Goal: Task Accomplishment & Management: Use online tool/utility

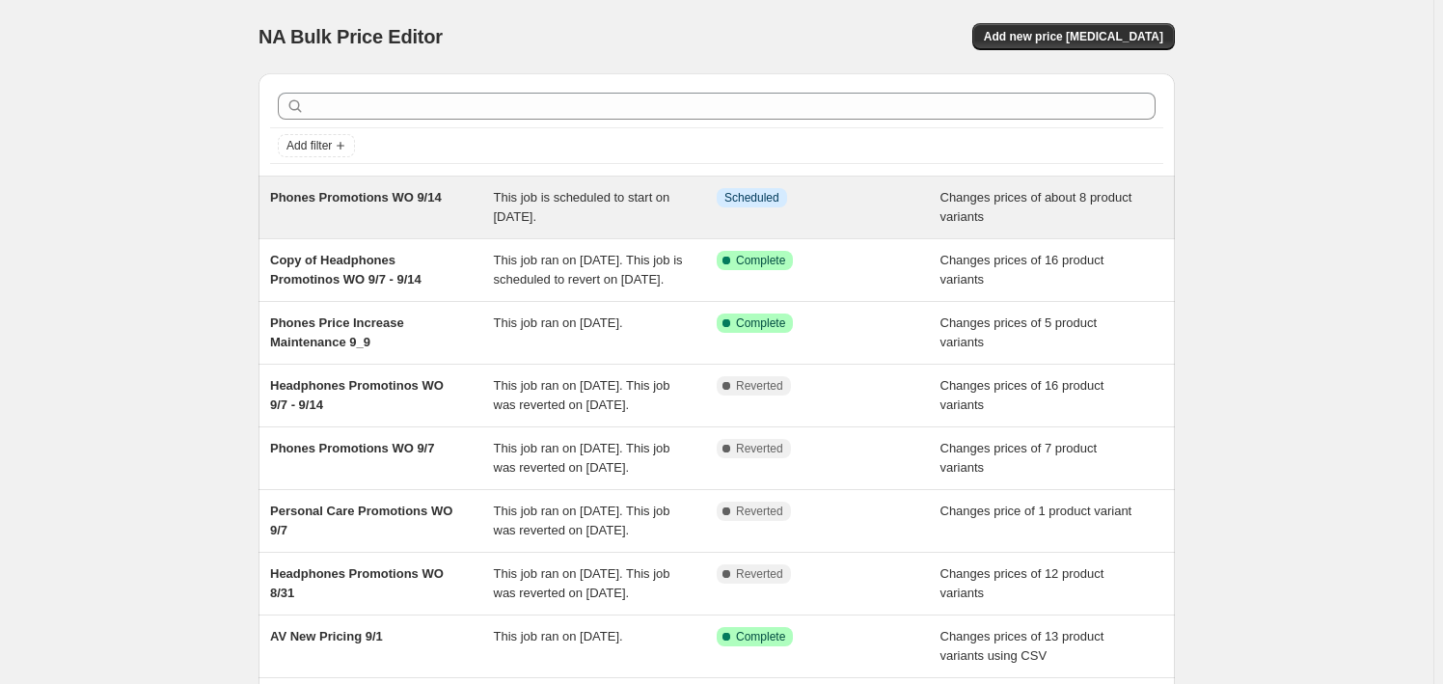
click at [355, 183] on div "Phones Promotions WO 9/14 This job is scheduled to start on [DATE]. Info Schedu…" at bounding box center [717, 208] width 916 height 62
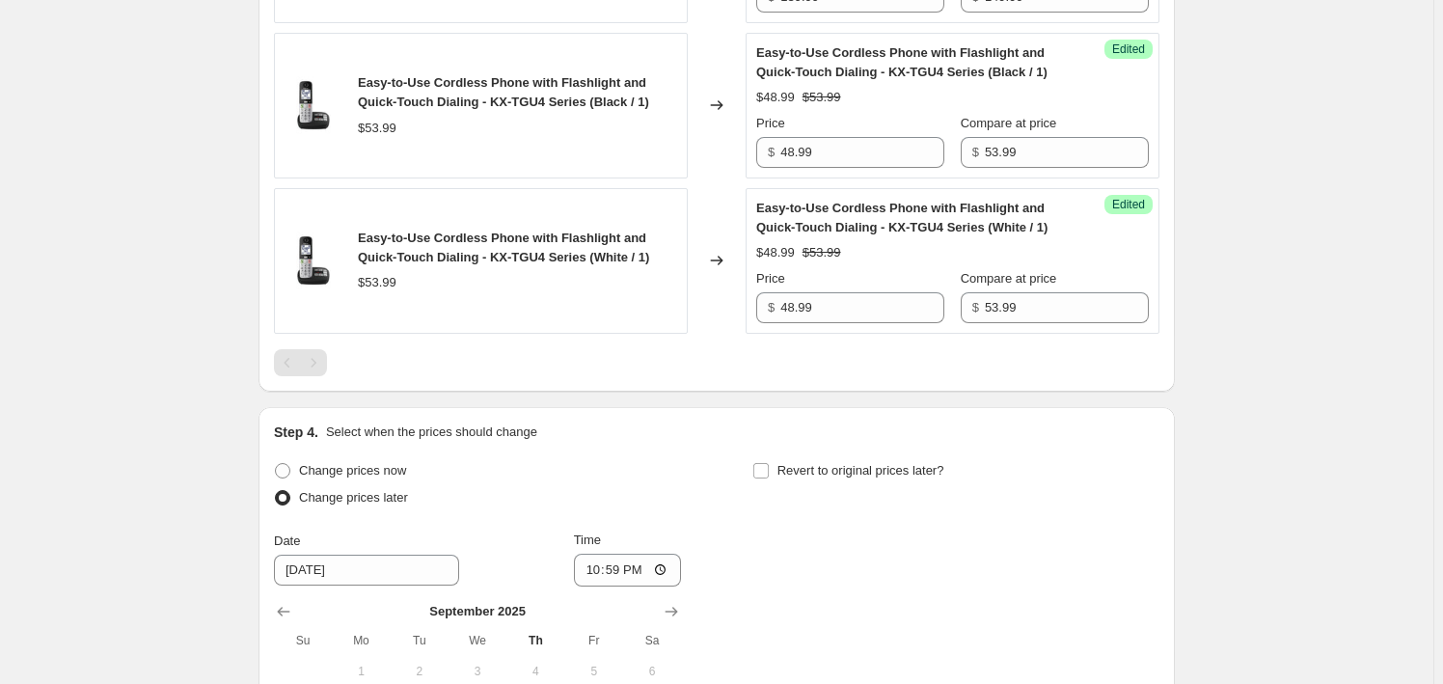
scroll to position [1999, 0]
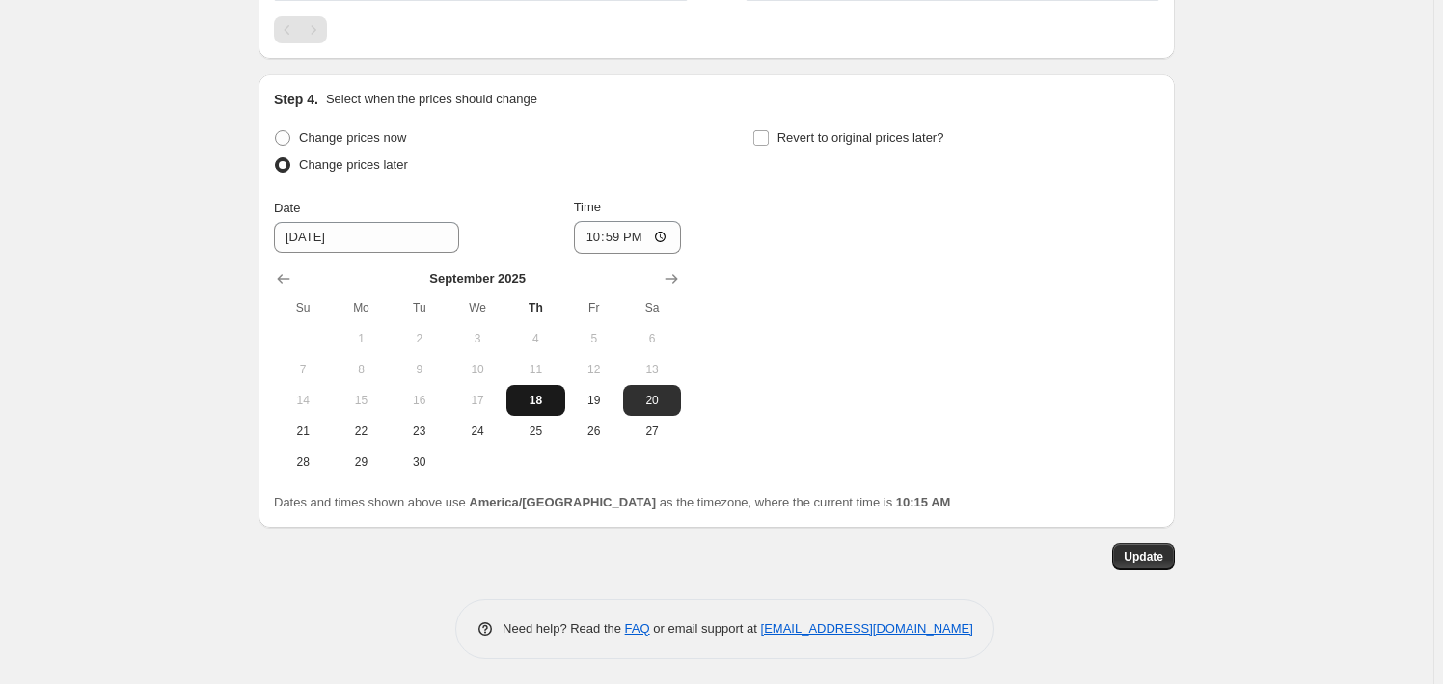
click at [527, 393] on span "18" at bounding box center [535, 400] width 42 height 15
type input "[DATE]"
click at [840, 116] on div "Step 4. Select when the prices should change Change prices now Change prices la…" at bounding box center [717, 301] width 886 height 423
click at [846, 134] on span "Revert to original prices later?" at bounding box center [861, 137] width 167 height 14
click at [769, 134] on input "Revert to original prices later?" at bounding box center [760, 137] width 15 height 15
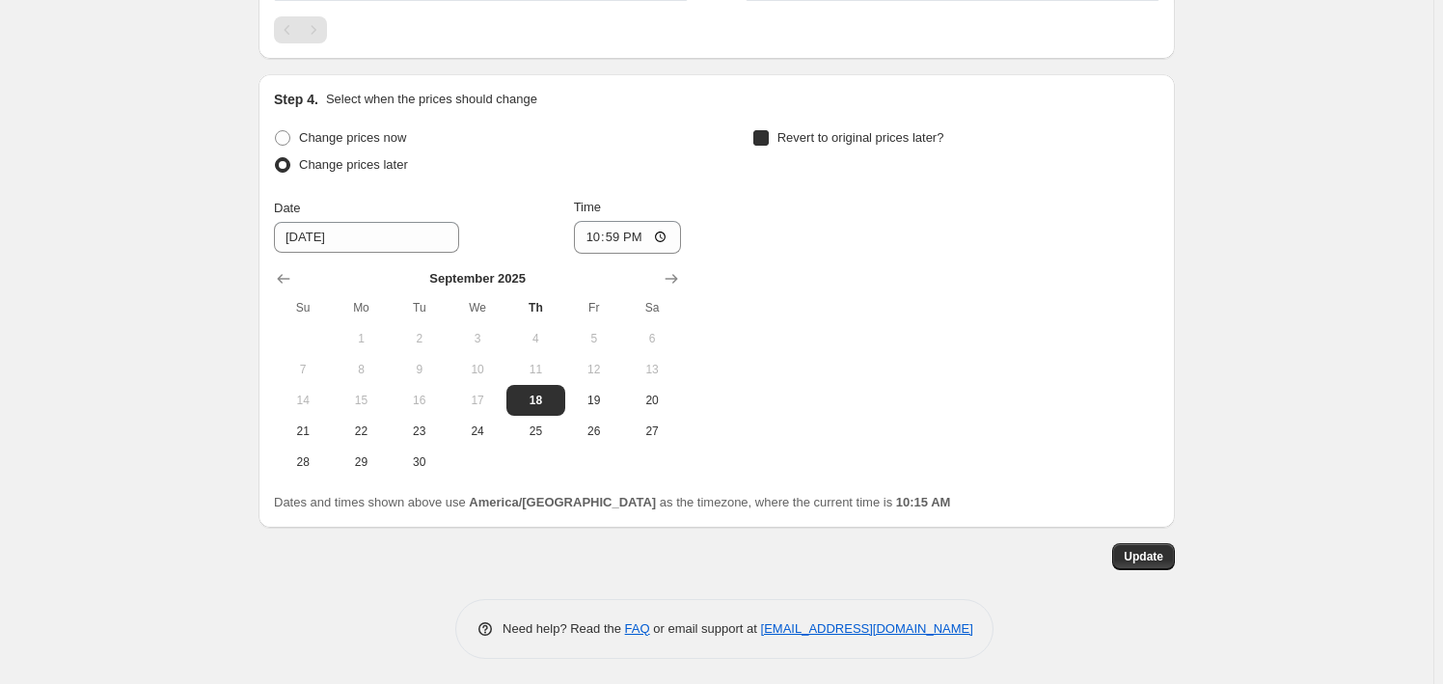
checkbox input "true"
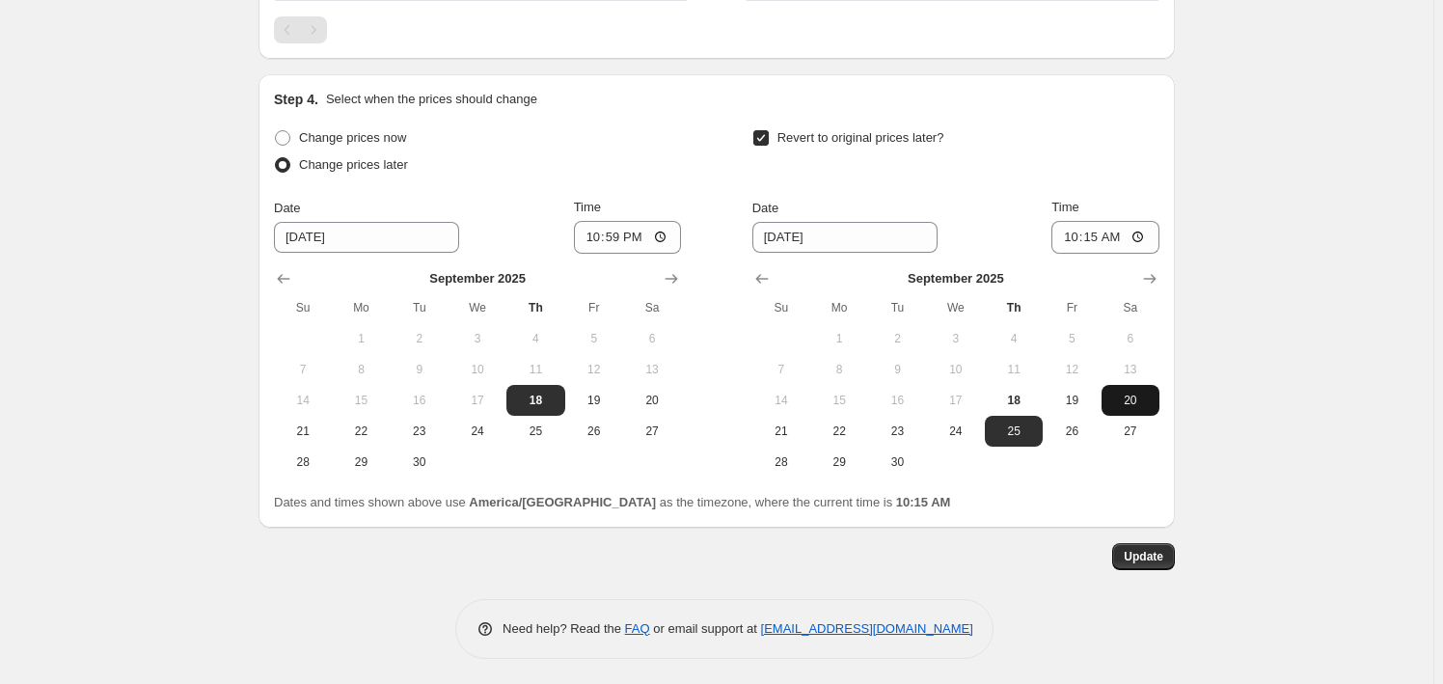
click at [1143, 394] on span "20" at bounding box center [1130, 400] width 42 height 15
type input "9/20/2025"
click at [1161, 556] on span "Update" at bounding box center [1144, 556] width 40 height 15
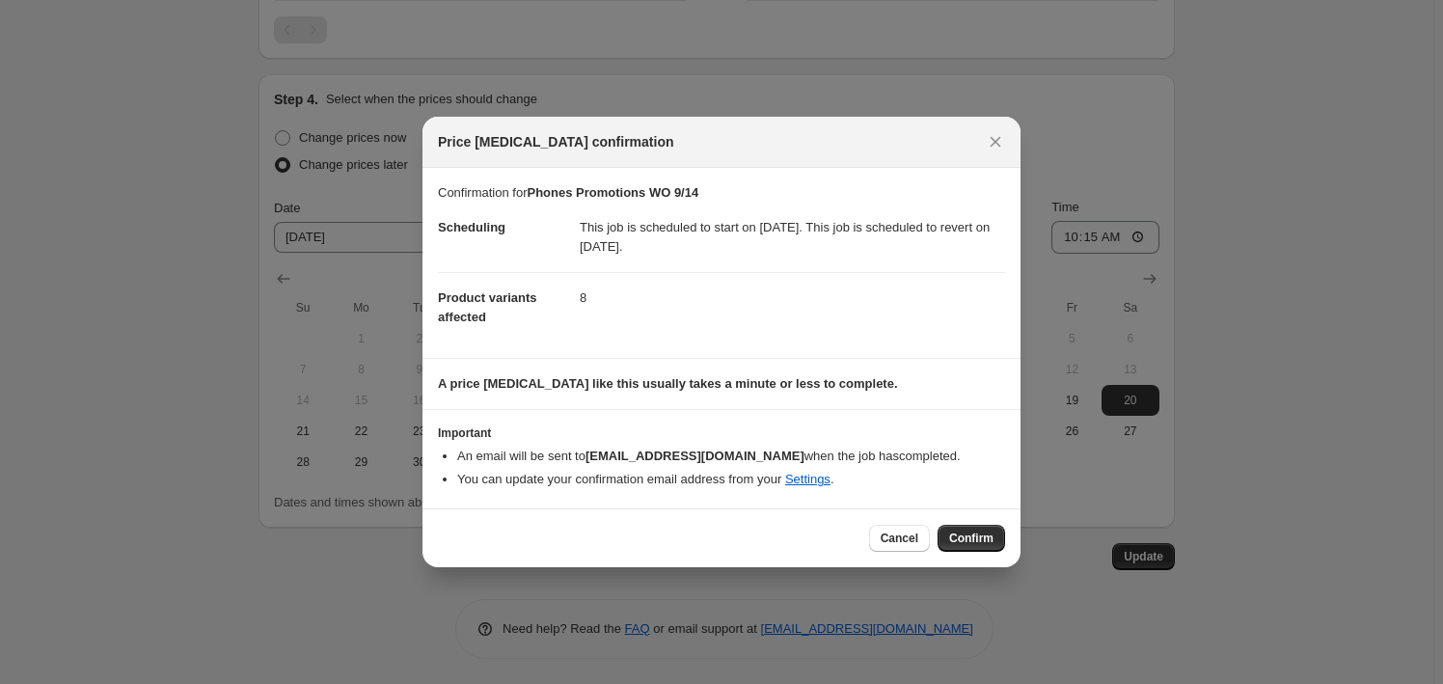
click at [1009, 149] on div "Price [MEDICAL_DATA] confirmation" at bounding box center [722, 142] width 598 height 51
click at [989, 136] on icon "Close" at bounding box center [995, 141] width 19 height 19
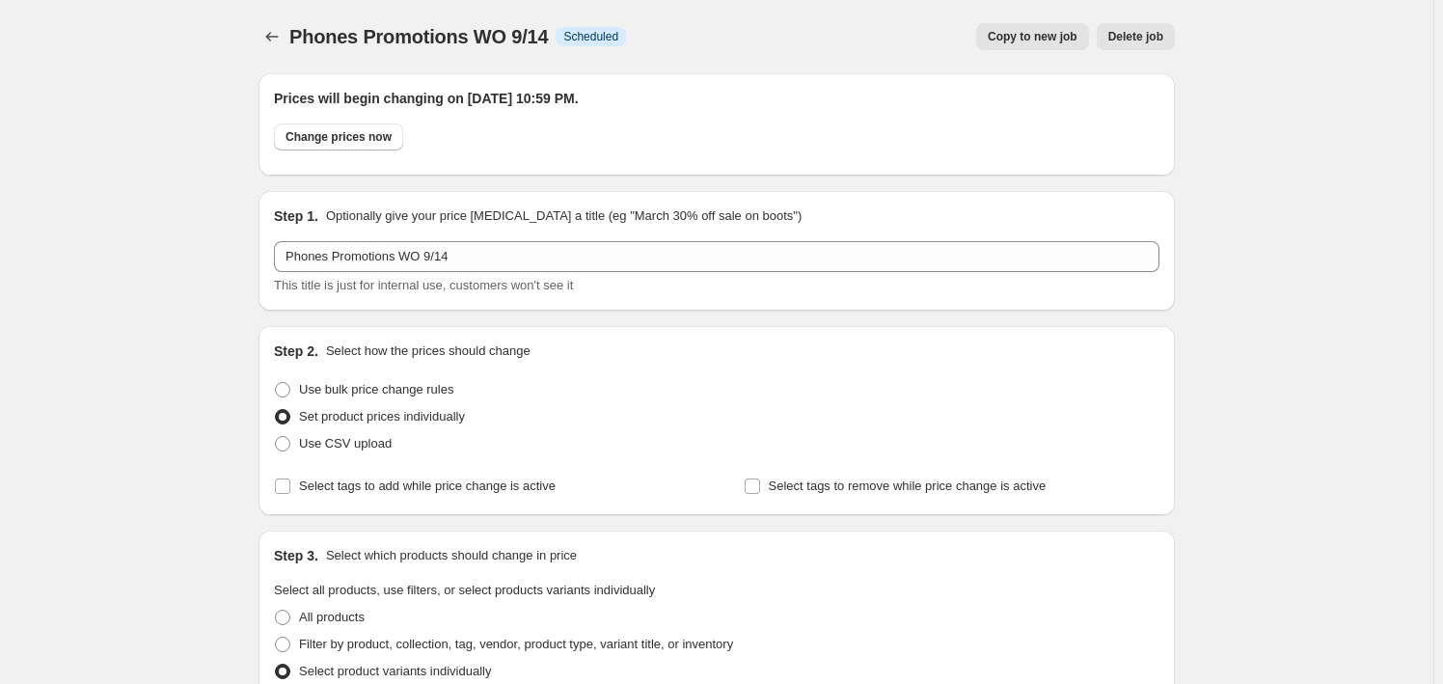
scroll to position [1999, 0]
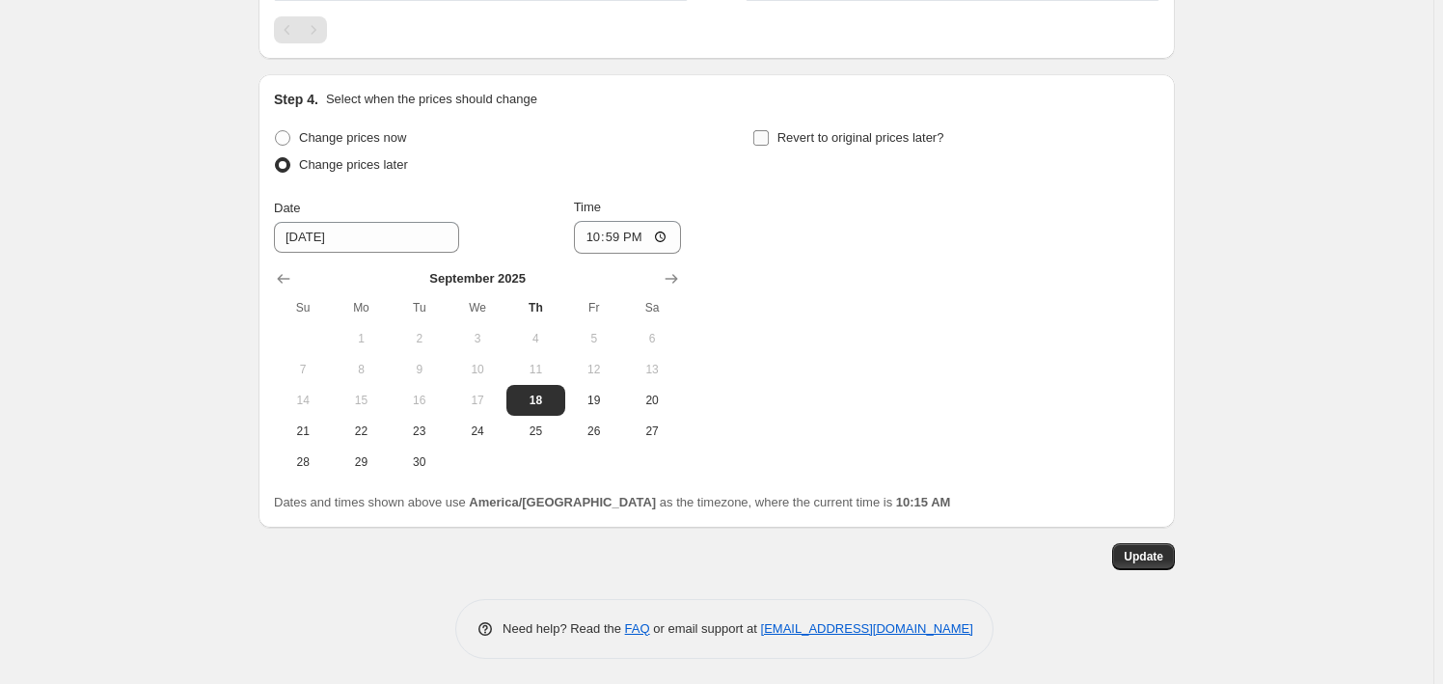
click at [826, 135] on span "Revert to original prices later?" at bounding box center [861, 137] width 167 height 14
click at [769, 135] on input "Revert to original prices later?" at bounding box center [760, 137] width 15 height 15
checkbox input "true"
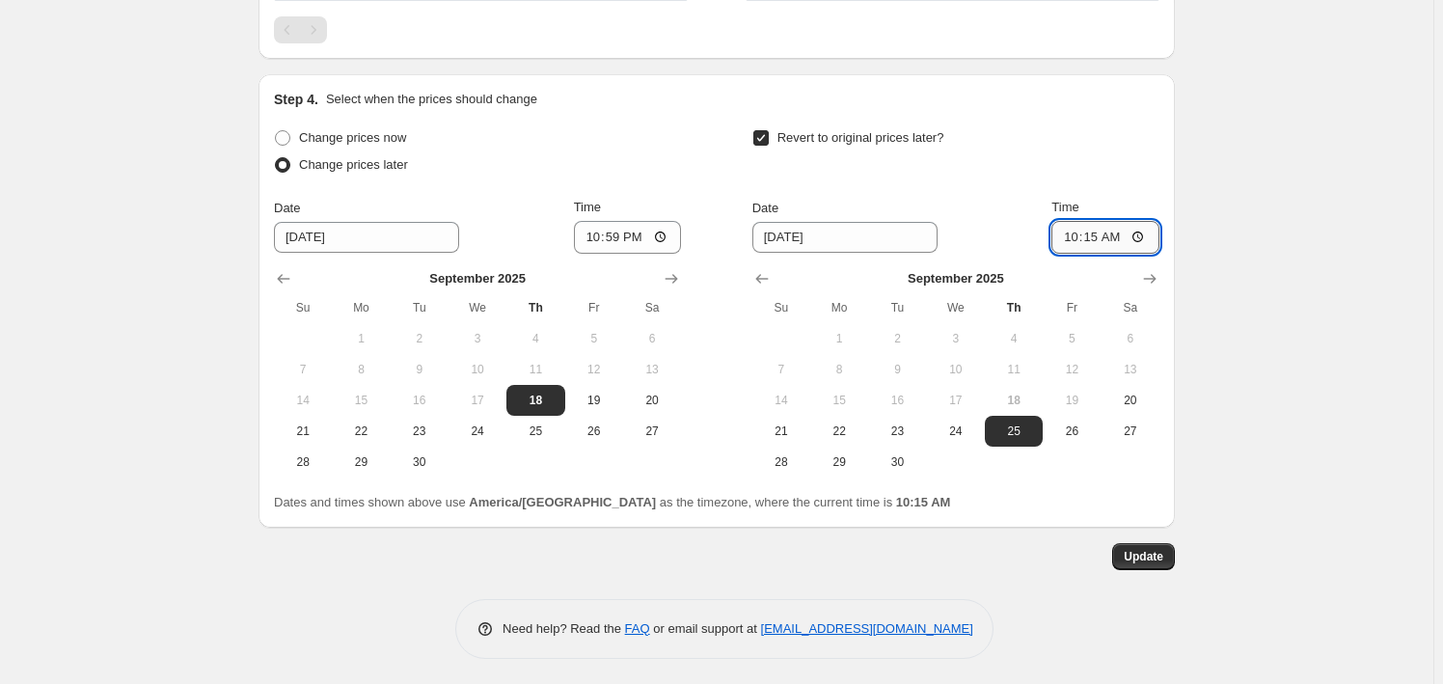
click at [1068, 238] on input "10:15" at bounding box center [1106, 237] width 108 height 33
type input "22:59"
click at [1130, 396] on span "20" at bounding box center [1130, 400] width 42 height 15
type input "9/20/2025"
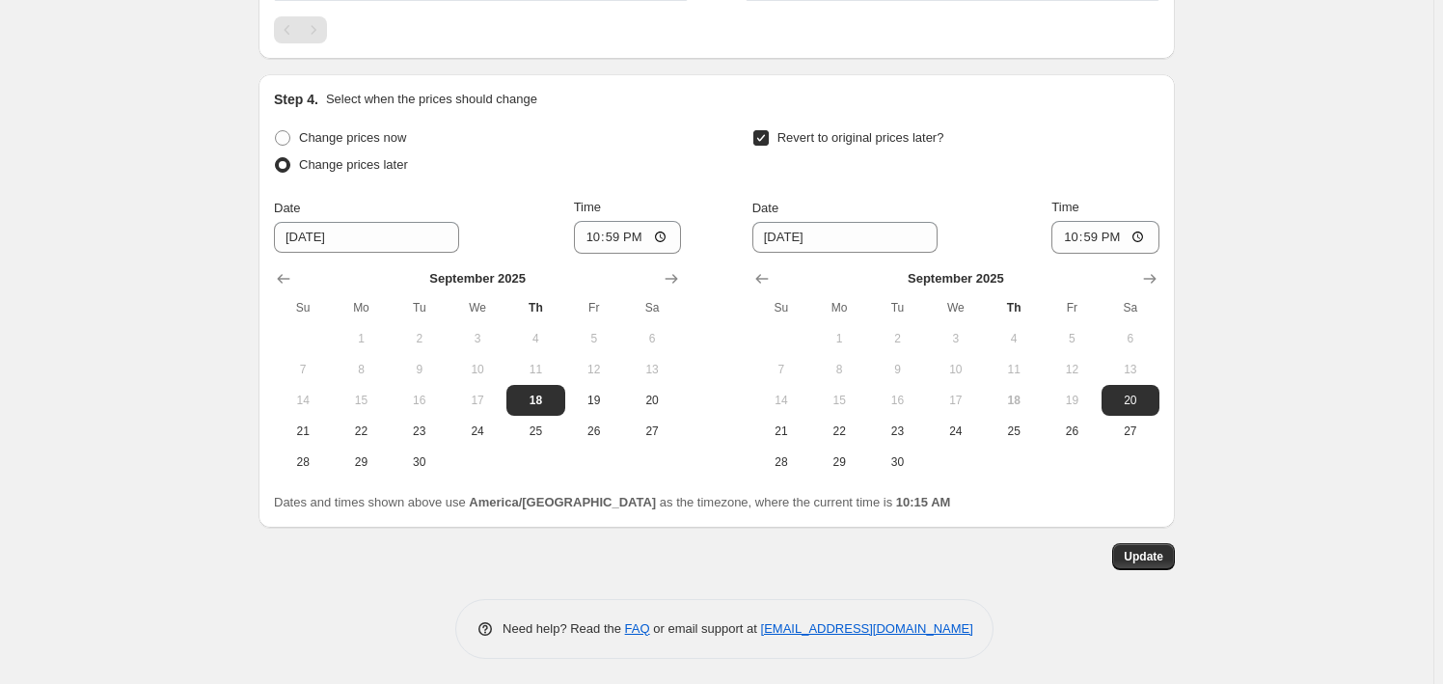
click at [1156, 545] on button "Update" at bounding box center [1143, 556] width 63 height 27
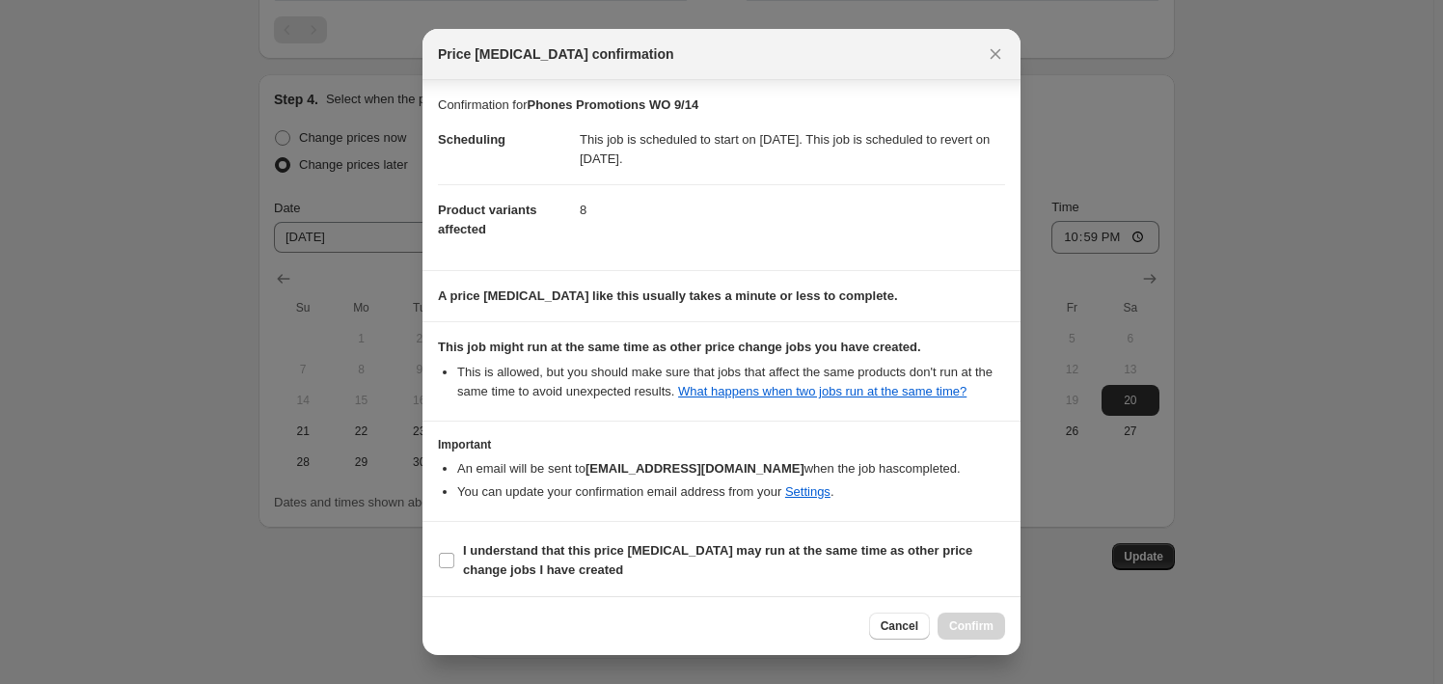
scroll to position [1, 0]
click at [553, 542] on b "I understand that this price [MEDICAL_DATA] may run at the same time as other p…" at bounding box center [717, 559] width 509 height 34
click at [454, 552] on input "I understand that this price [MEDICAL_DATA] may run at the same time as other p…" at bounding box center [446, 559] width 15 height 15
checkbox input "true"
click at [966, 616] on button "Confirm" at bounding box center [972, 626] width 68 height 27
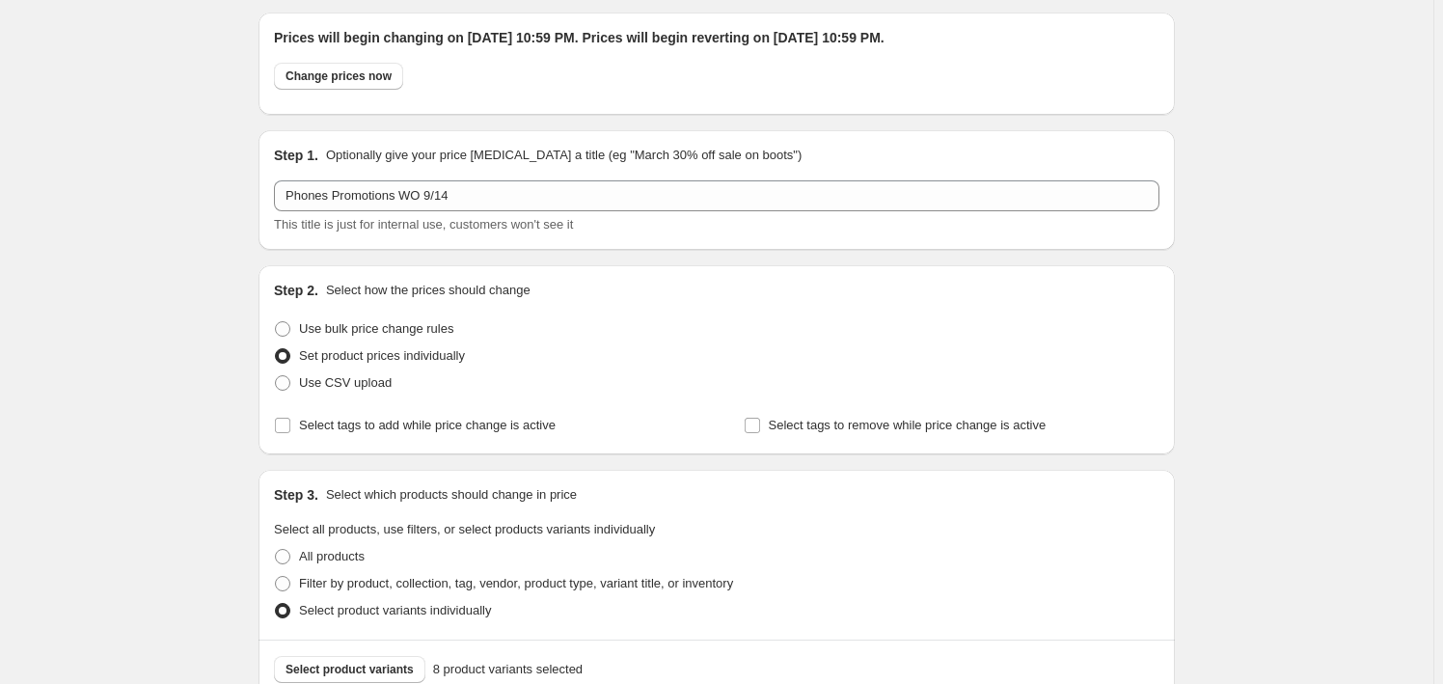
scroll to position [0, 0]
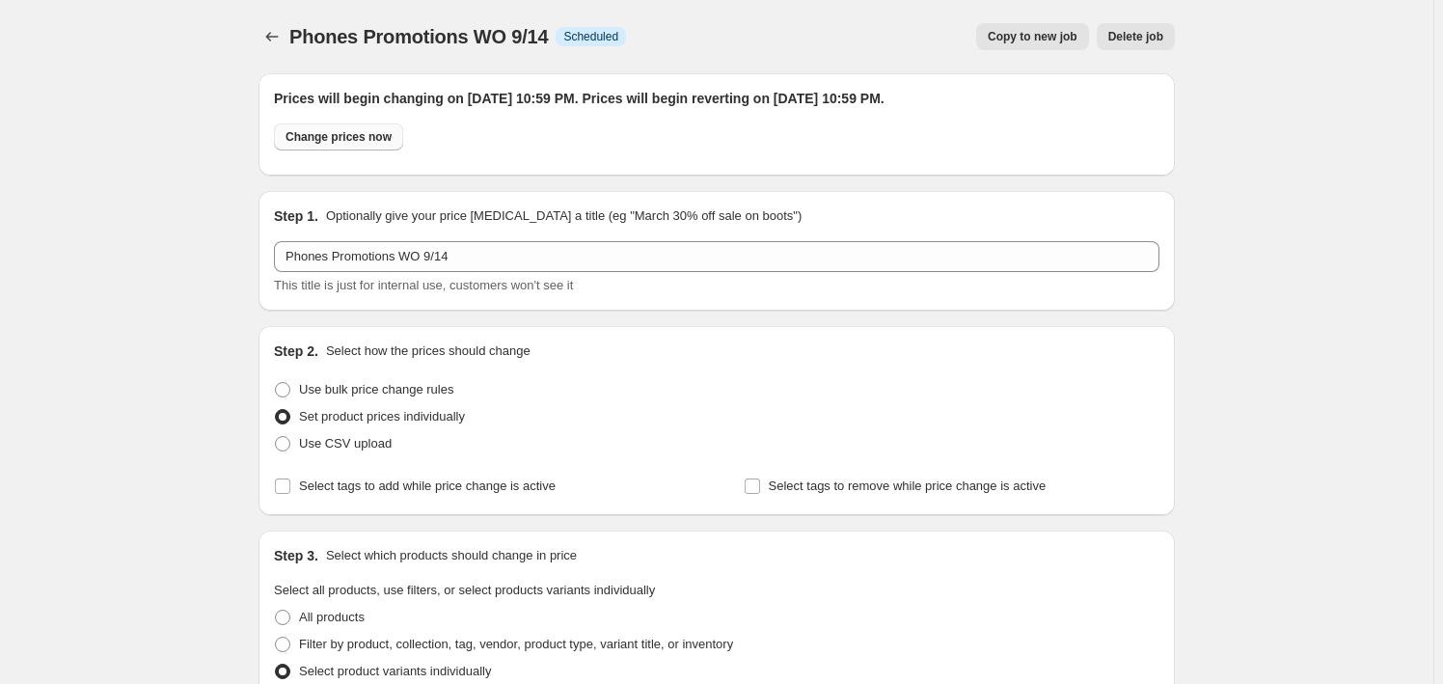
click at [379, 135] on span "Change prices now" at bounding box center [339, 136] width 106 height 15
radio input "true"
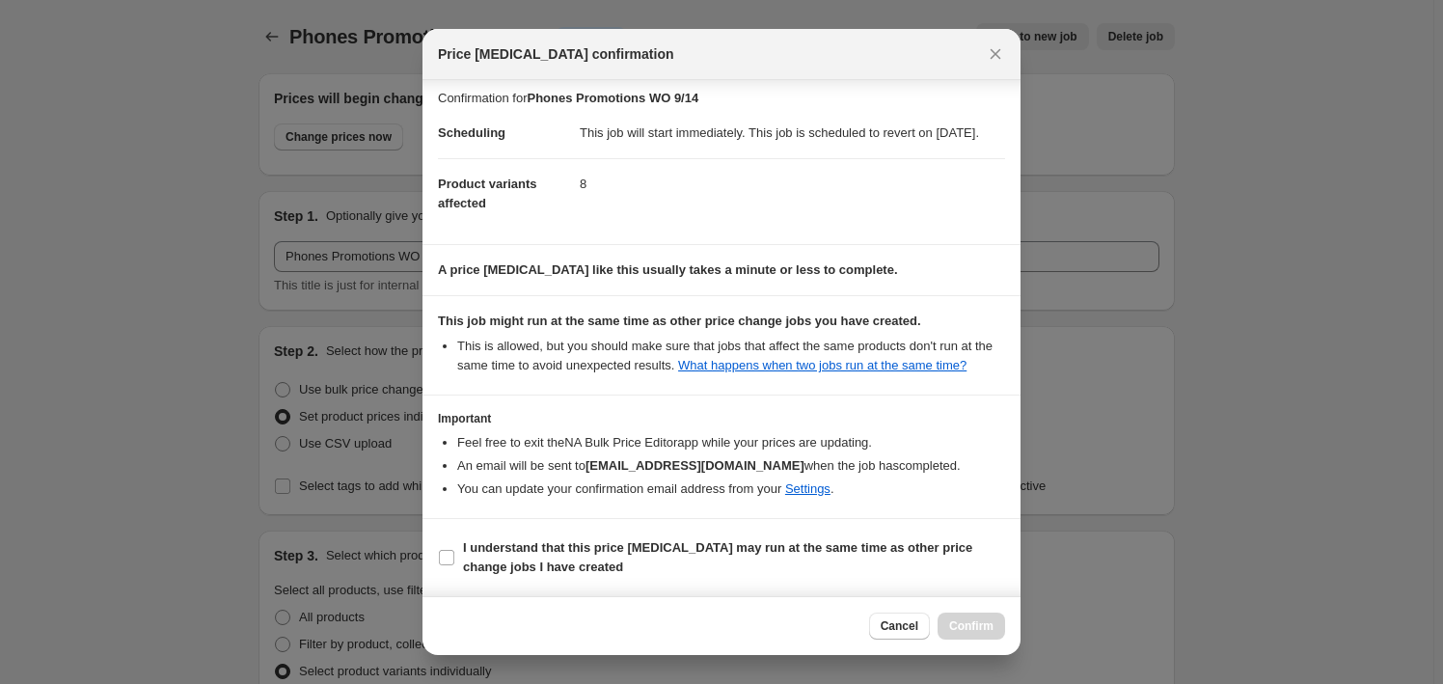
scroll to position [24, 0]
click at [556, 559] on b "I understand that this price [MEDICAL_DATA] may run at the same time as other p…" at bounding box center [717, 557] width 509 height 34
click at [454, 559] on input "I understand that this price [MEDICAL_DATA] may run at the same time as other p…" at bounding box center [446, 557] width 15 height 15
checkbox input "true"
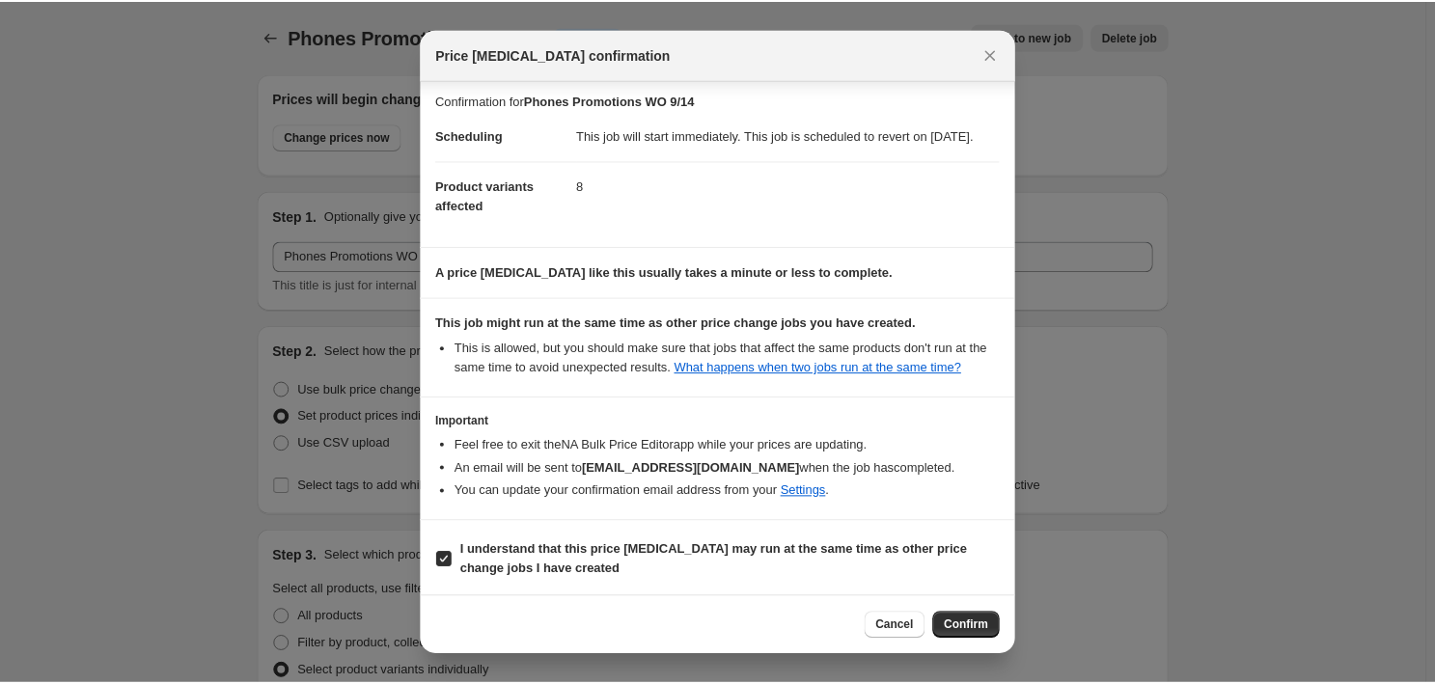
scroll to position [0, 0]
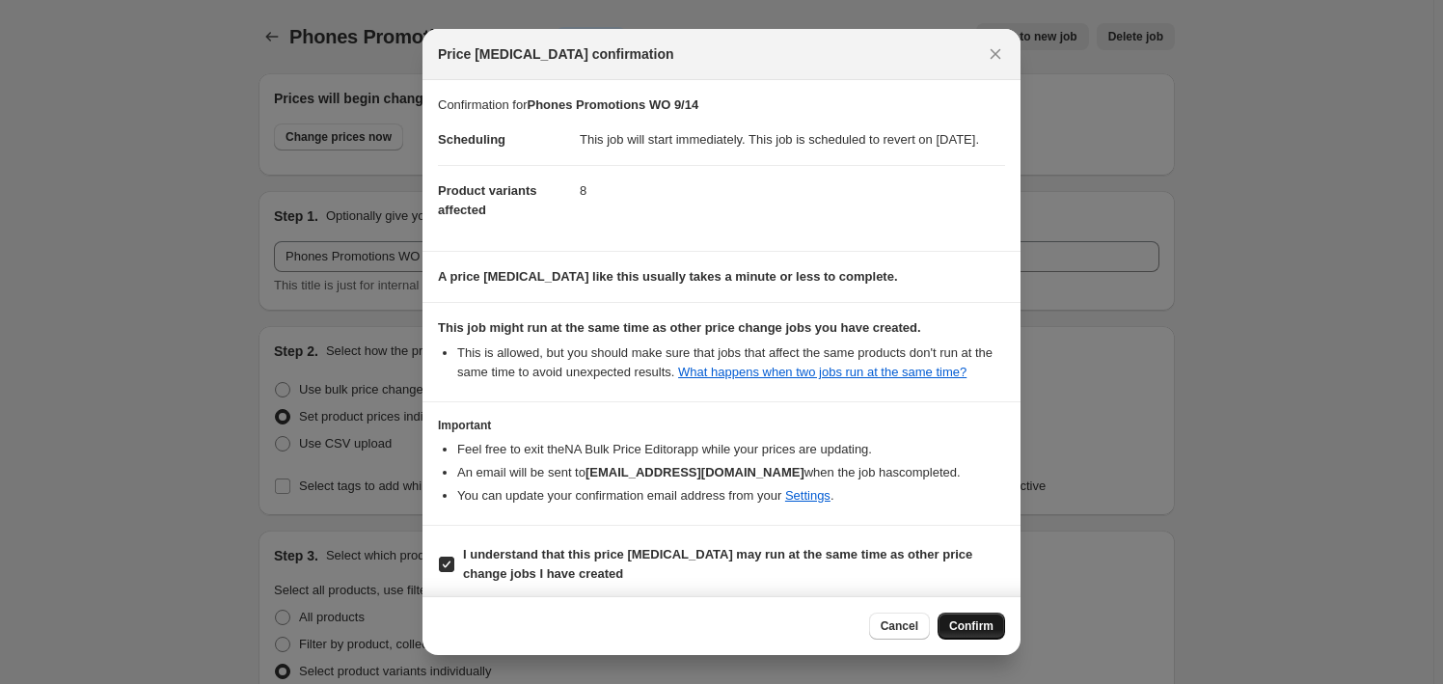
click at [973, 627] on span "Confirm" at bounding box center [971, 625] width 44 height 15
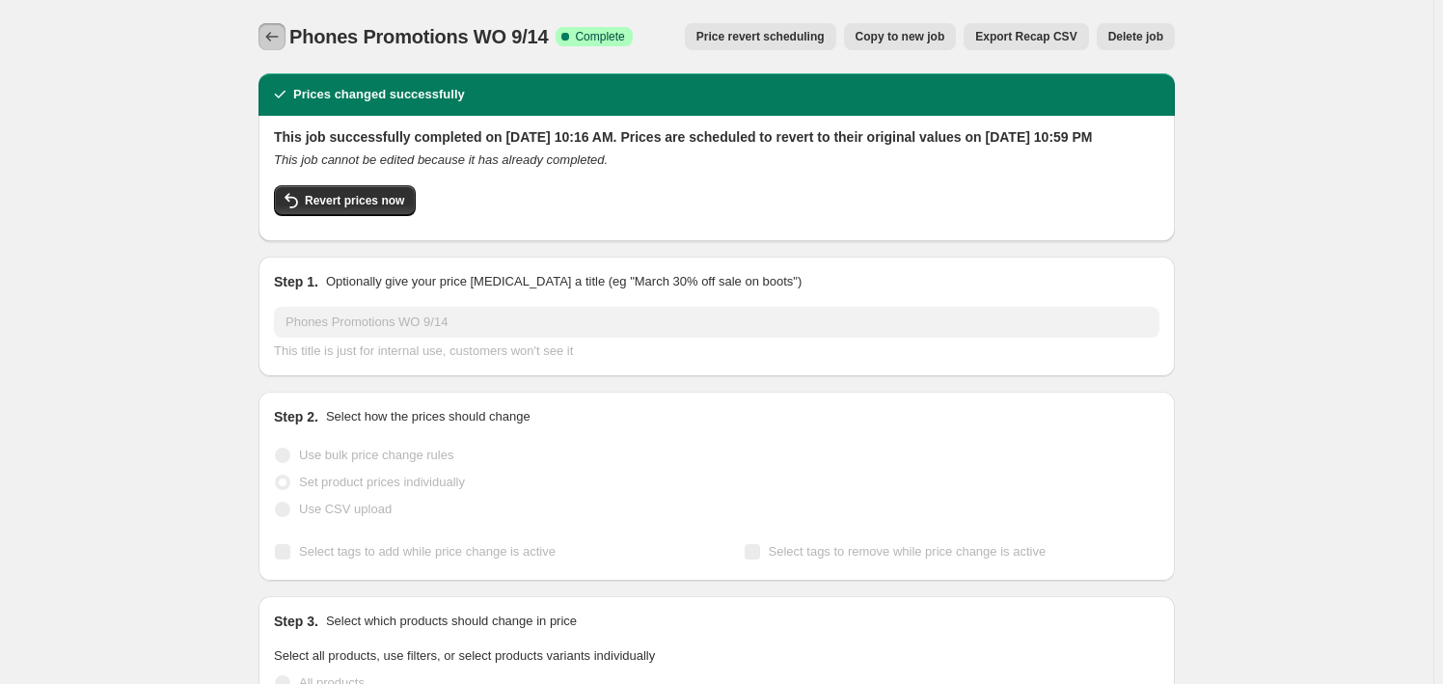
click at [265, 34] on button "Price change jobs" at bounding box center [272, 36] width 27 height 27
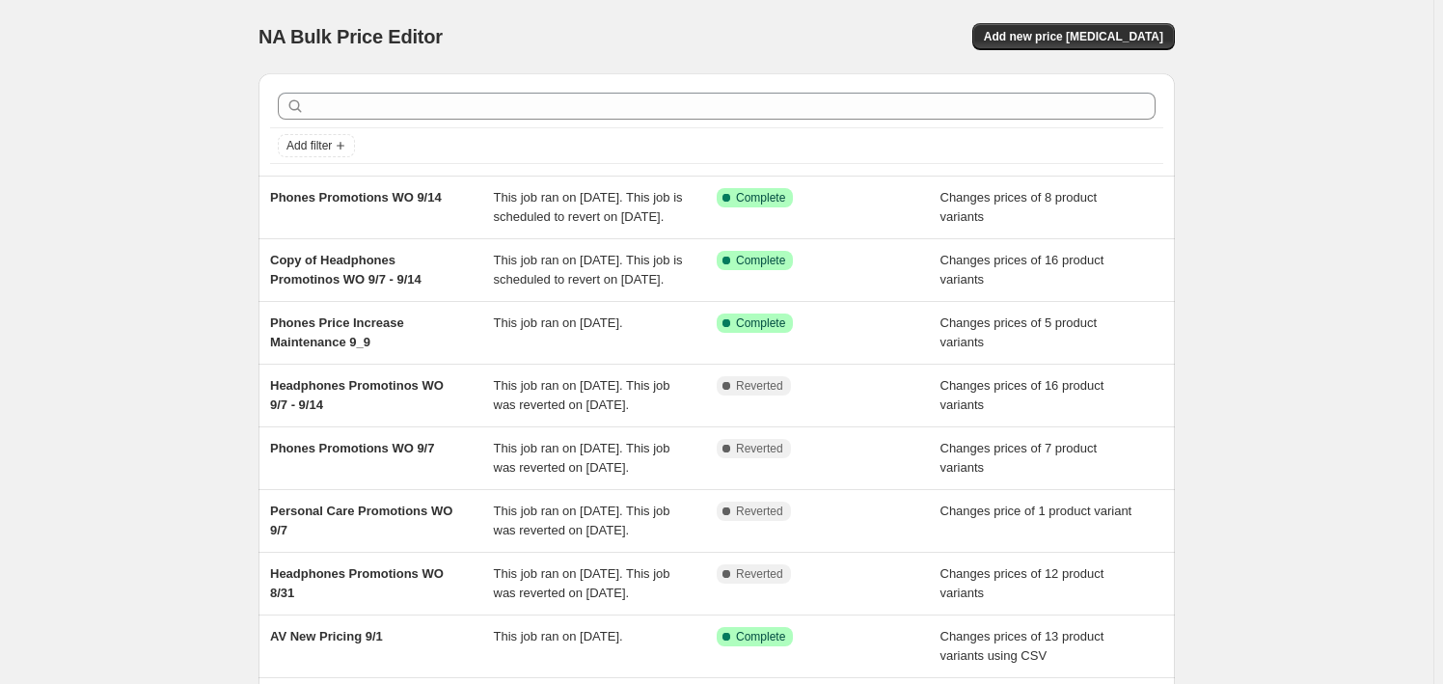
click at [1059, 79] on div "Add filter" at bounding box center [717, 124] width 916 height 102
click at [1061, 30] on span "Add new price [MEDICAL_DATA]" at bounding box center [1073, 36] width 179 height 15
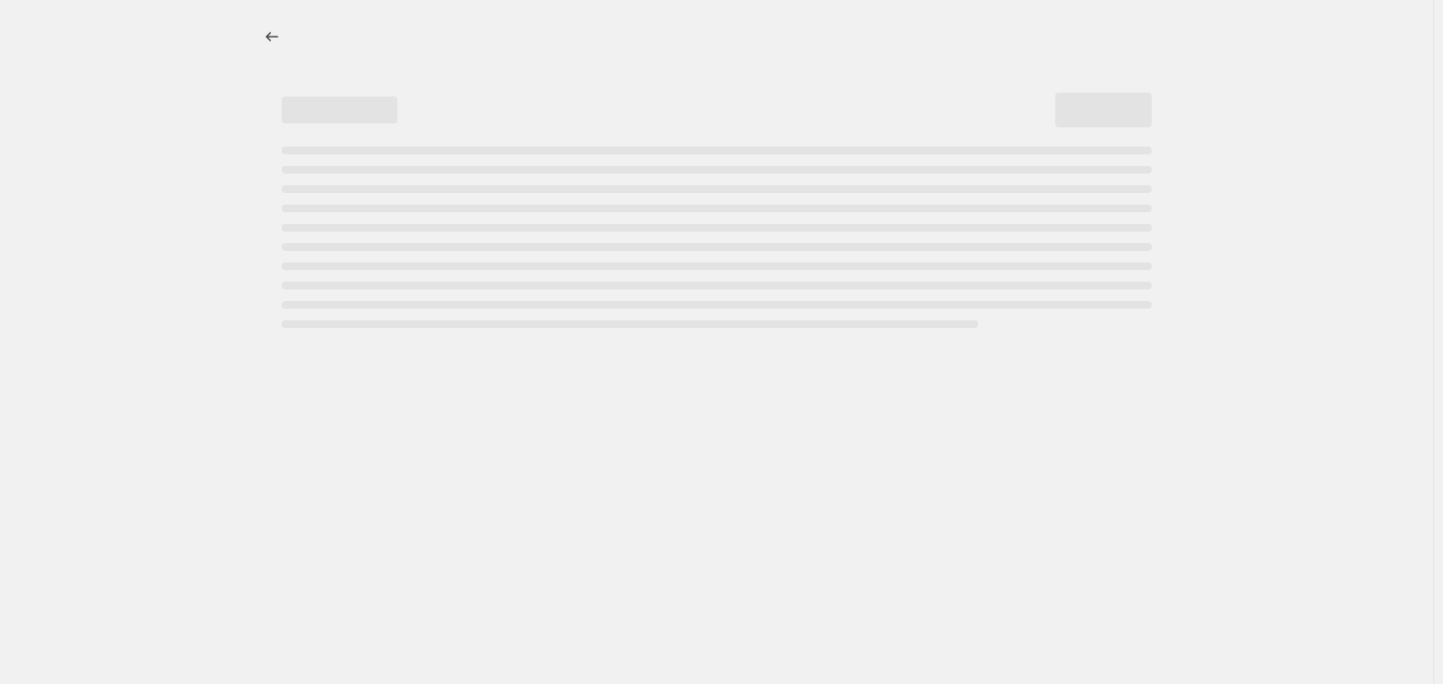
select select "percentage"
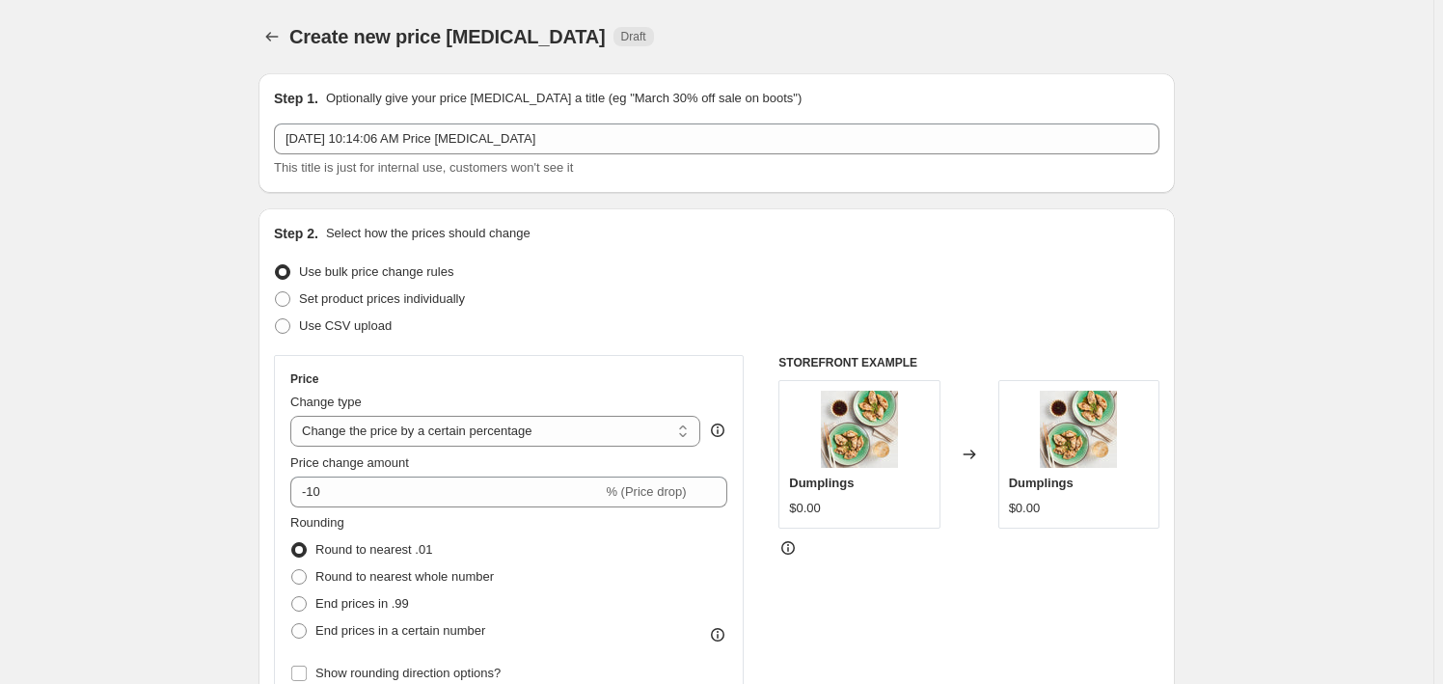
click at [358, 160] on span "This title is just for internal use, customers won't see it" at bounding box center [423, 167] width 299 height 14
click at [357, 160] on span "This title is just for internal use, customers won't see it" at bounding box center [423, 167] width 299 height 14
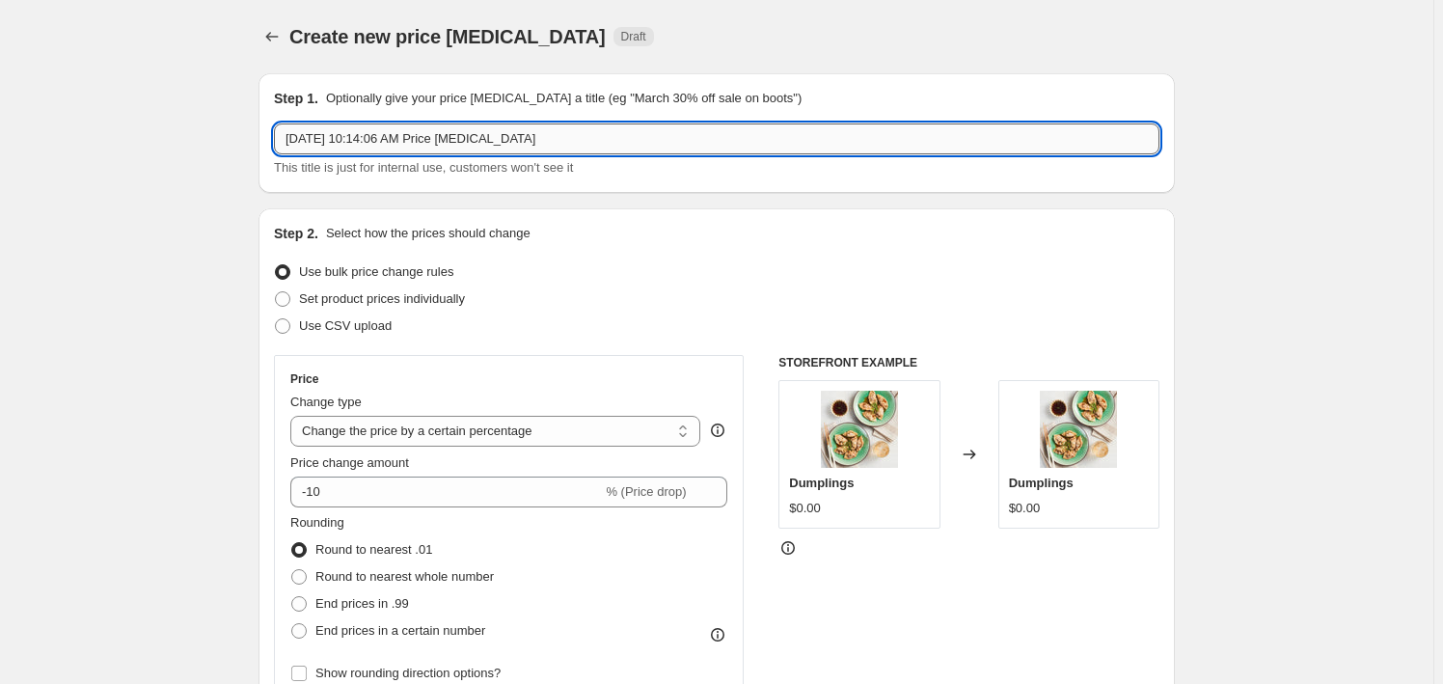
click at [401, 143] on input "Sep 18, 2025, 10:14:06 AM Price change job" at bounding box center [717, 138] width 886 height 31
paste input "Personal Care Promotions WO 9/ 14 - 9/21"
type input "Personal Care Promotions WO 9/ 14 - 9/21"
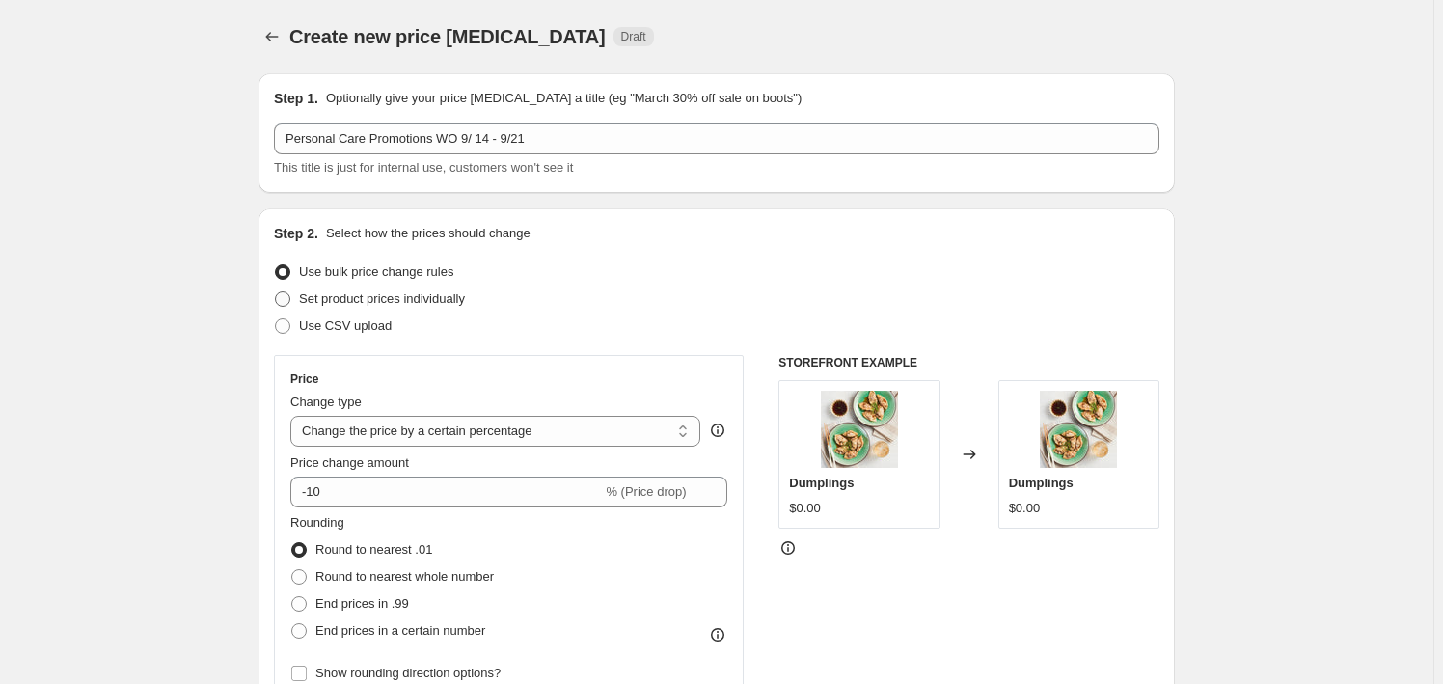
click at [398, 295] on span "Set product prices individually" at bounding box center [382, 298] width 166 height 14
click at [276, 292] on input "Set product prices individually" at bounding box center [275, 291] width 1 height 1
radio input "true"
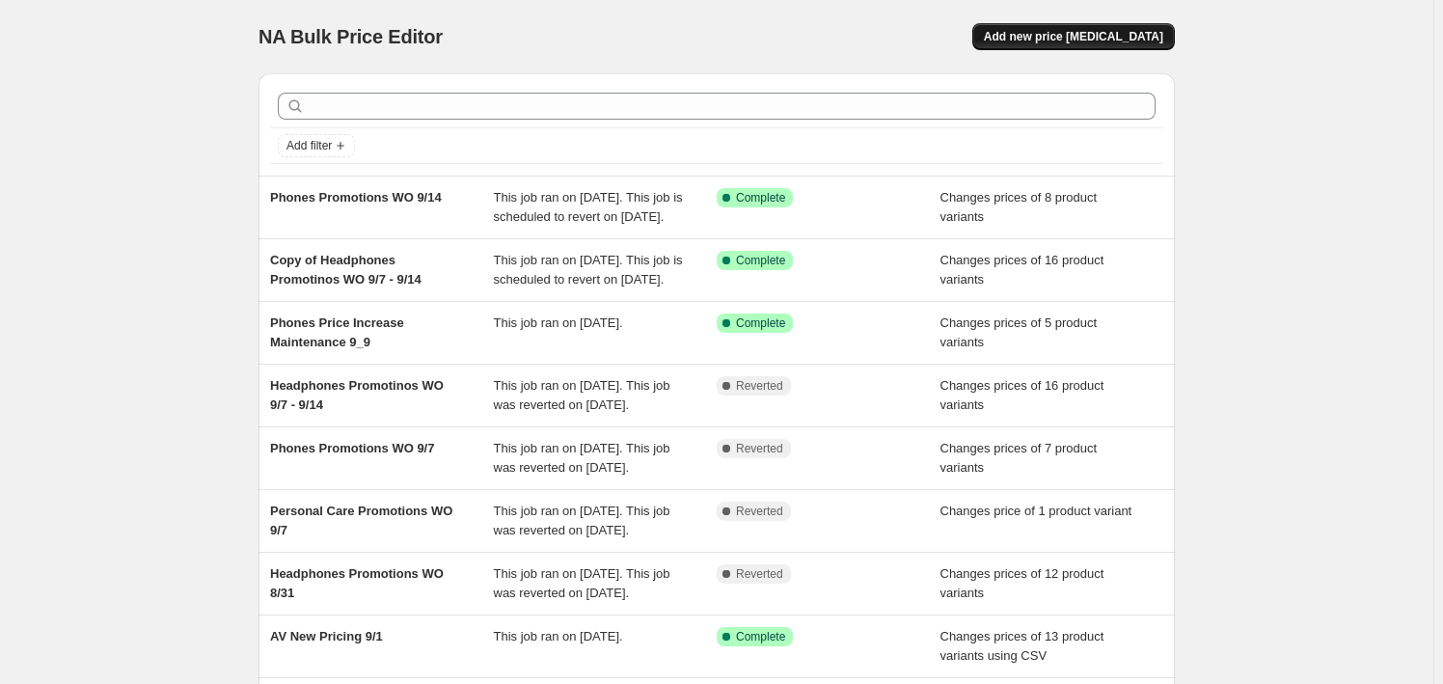
click at [1047, 43] on span "Add new price [MEDICAL_DATA]" at bounding box center [1073, 36] width 179 height 15
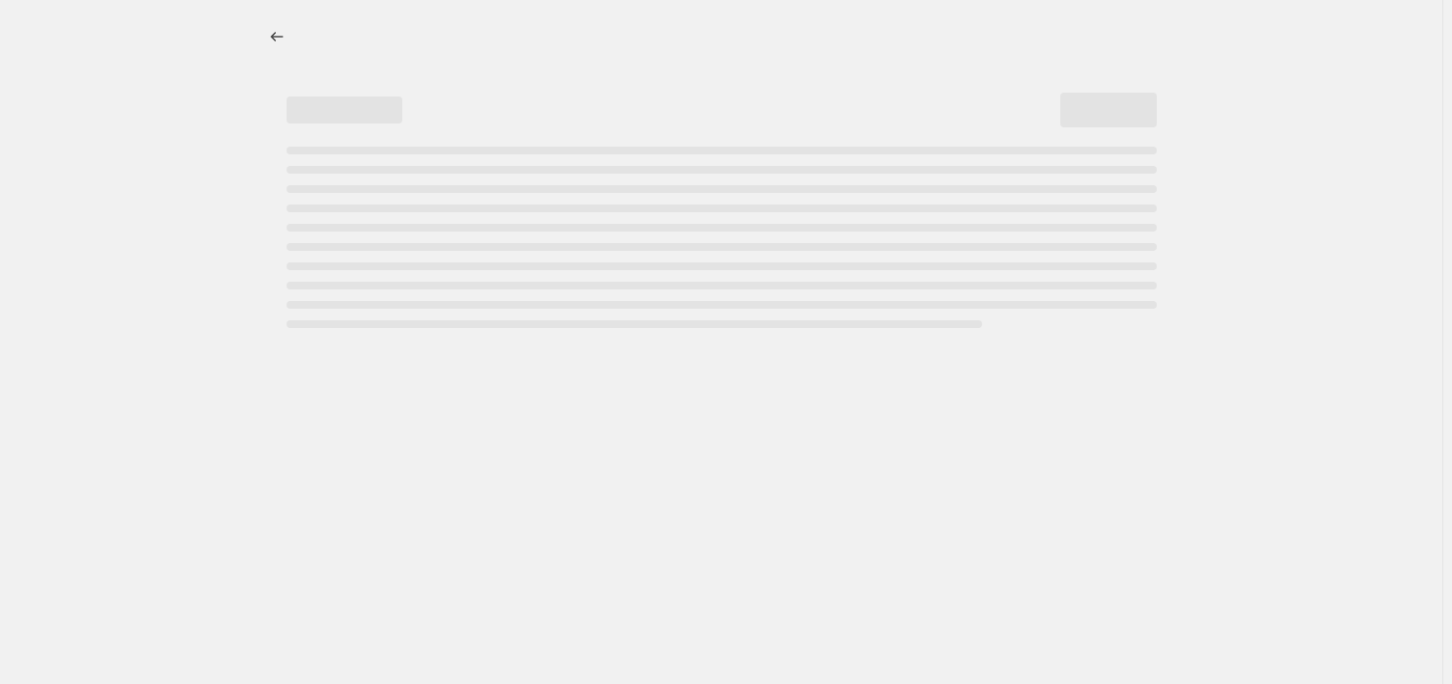
select select "percentage"
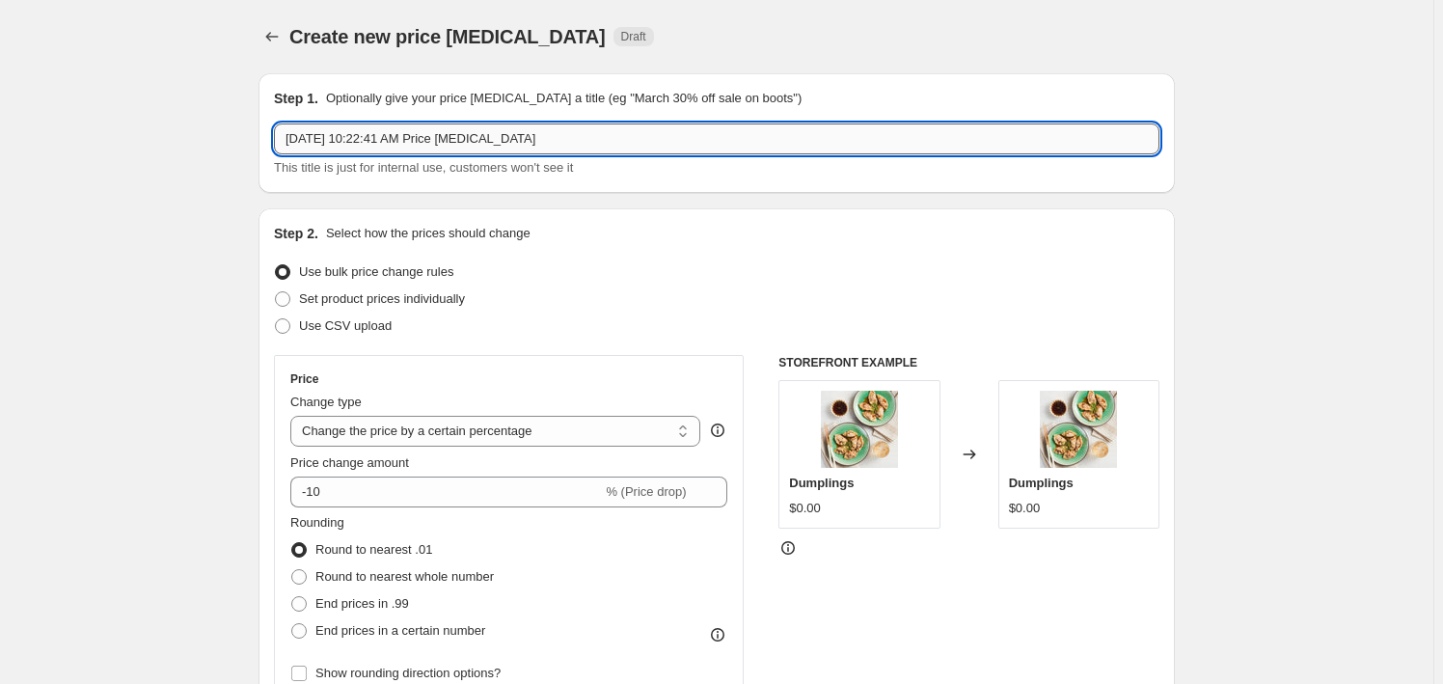
click at [429, 139] on input "[DATE] 10:22:41 AM Price [MEDICAL_DATA]" at bounding box center [717, 138] width 886 height 31
paste input "TV Promotions WO 9/7 - WO 9/27"
type input "TV Promotions WO 9/7 - WO 9/27"
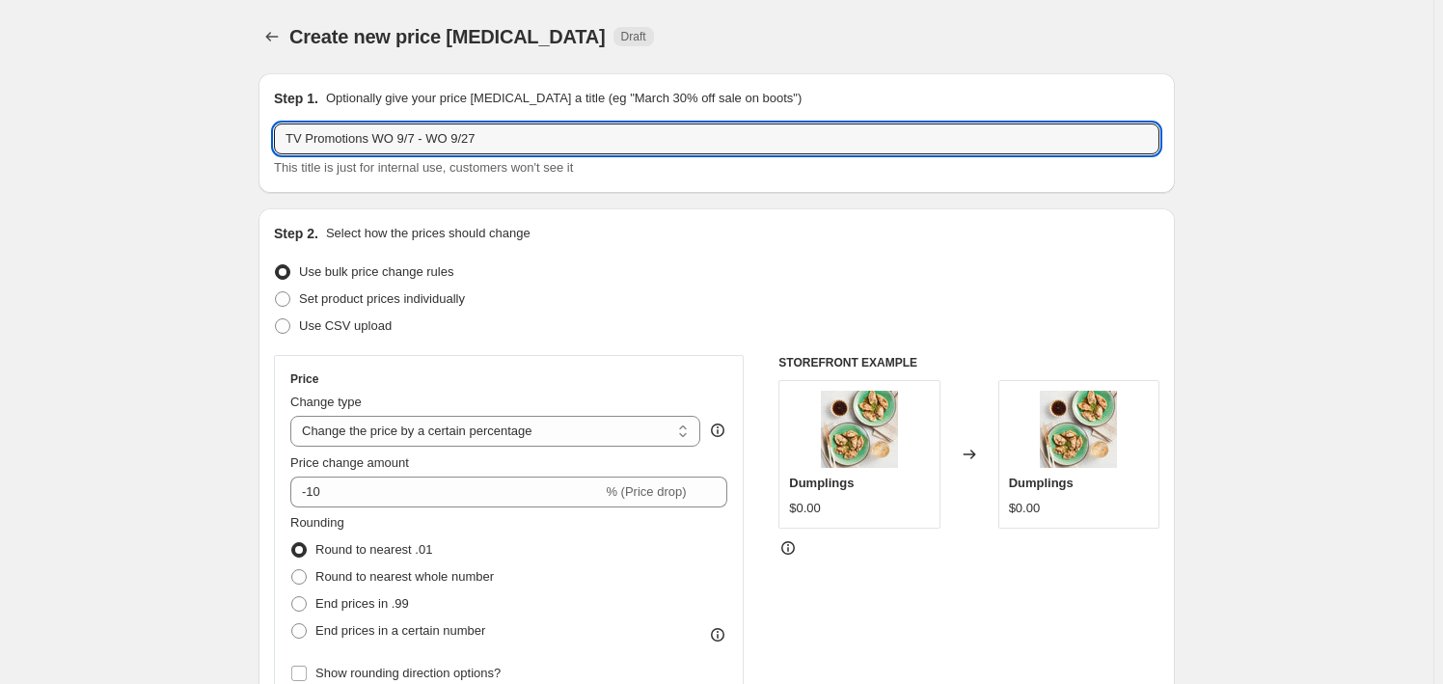
click at [441, 318] on div "Use CSV upload" at bounding box center [717, 326] width 886 height 27
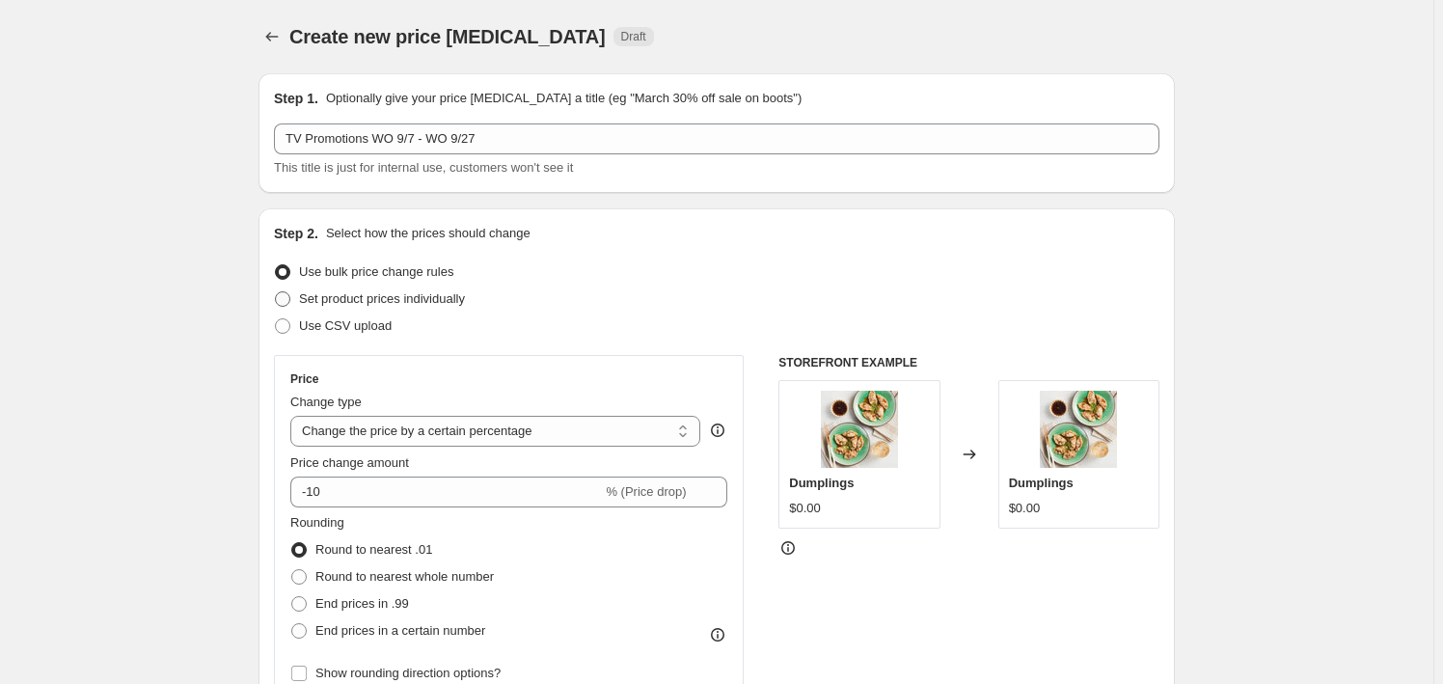
click at [442, 301] on span "Set product prices individually" at bounding box center [382, 298] width 166 height 14
click at [276, 292] on input "Set product prices individually" at bounding box center [275, 291] width 1 height 1
radio input "true"
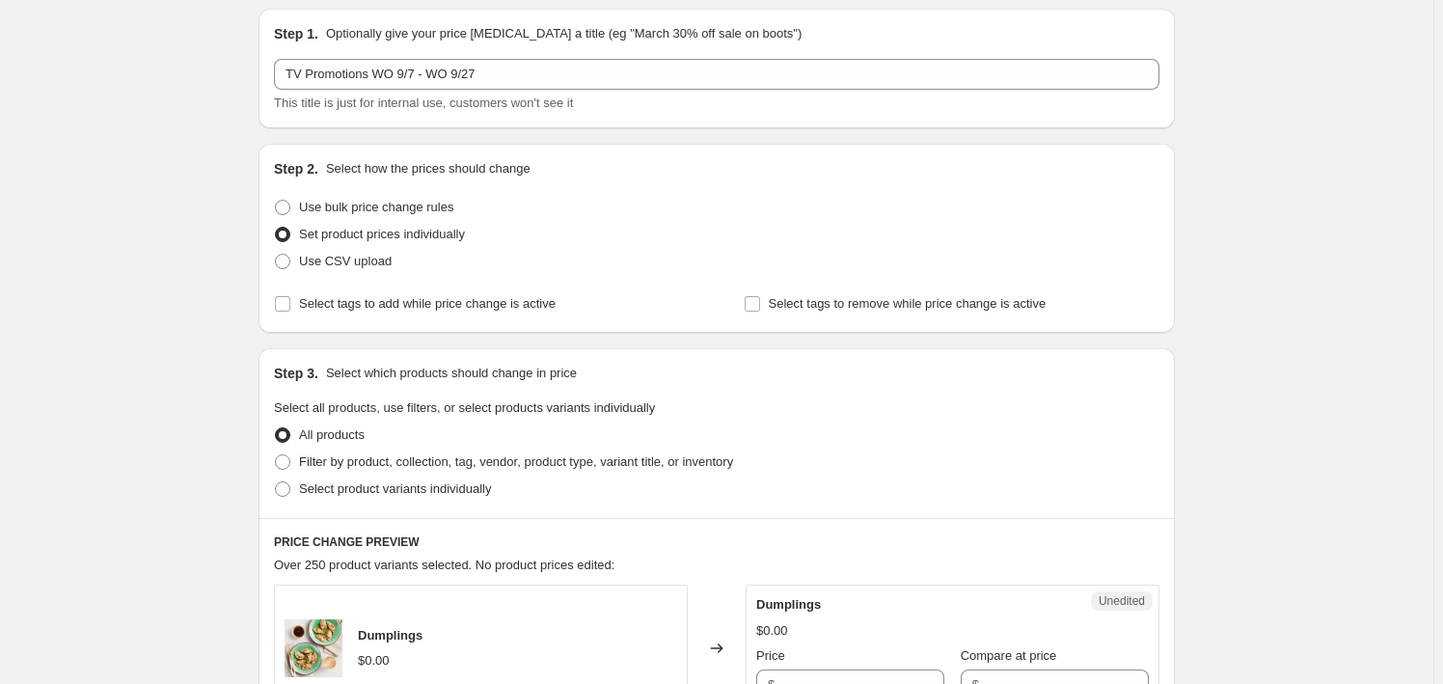
scroll to position [175, 0]
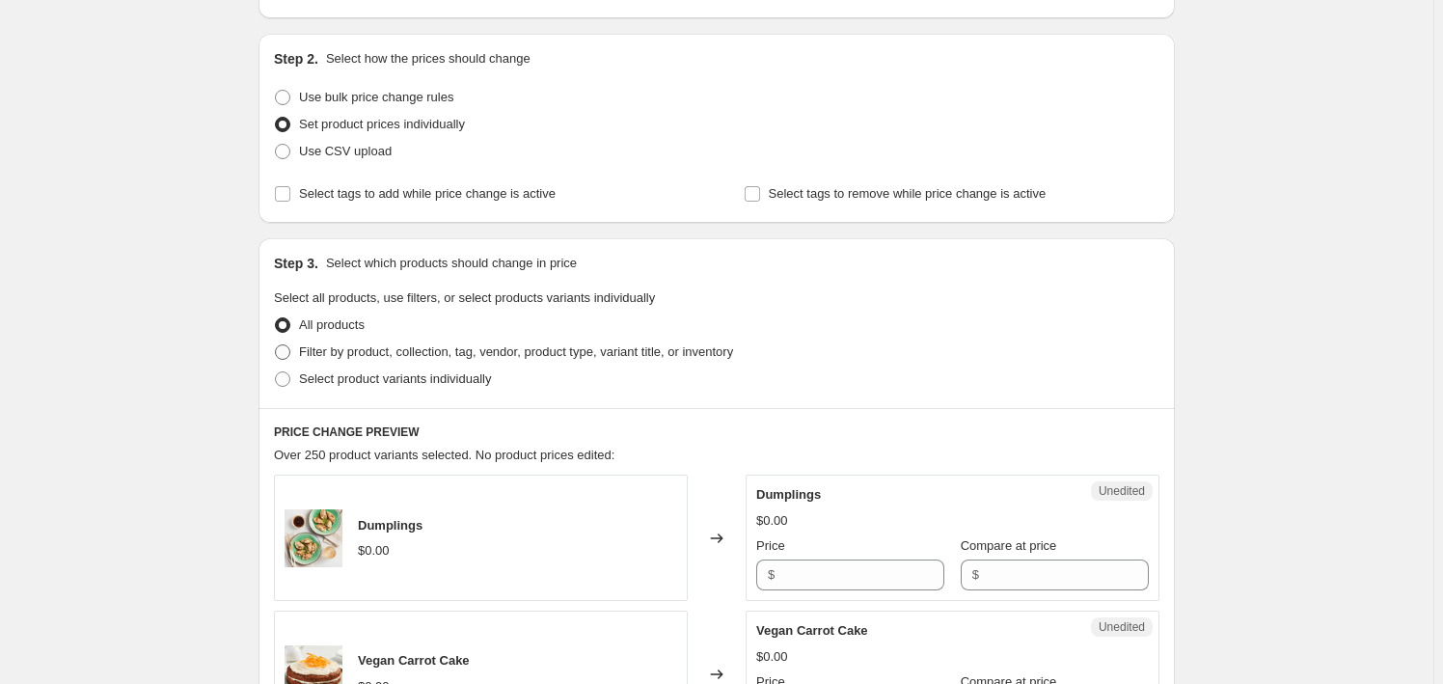
click at [426, 361] on label "Filter by product, collection, tag, vendor, product type, variant title, or inv…" at bounding box center [503, 352] width 459 height 27
click at [276, 345] on input "Filter by product, collection, tag, vendor, product type, variant title, or inv…" at bounding box center [275, 344] width 1 height 1
radio input "true"
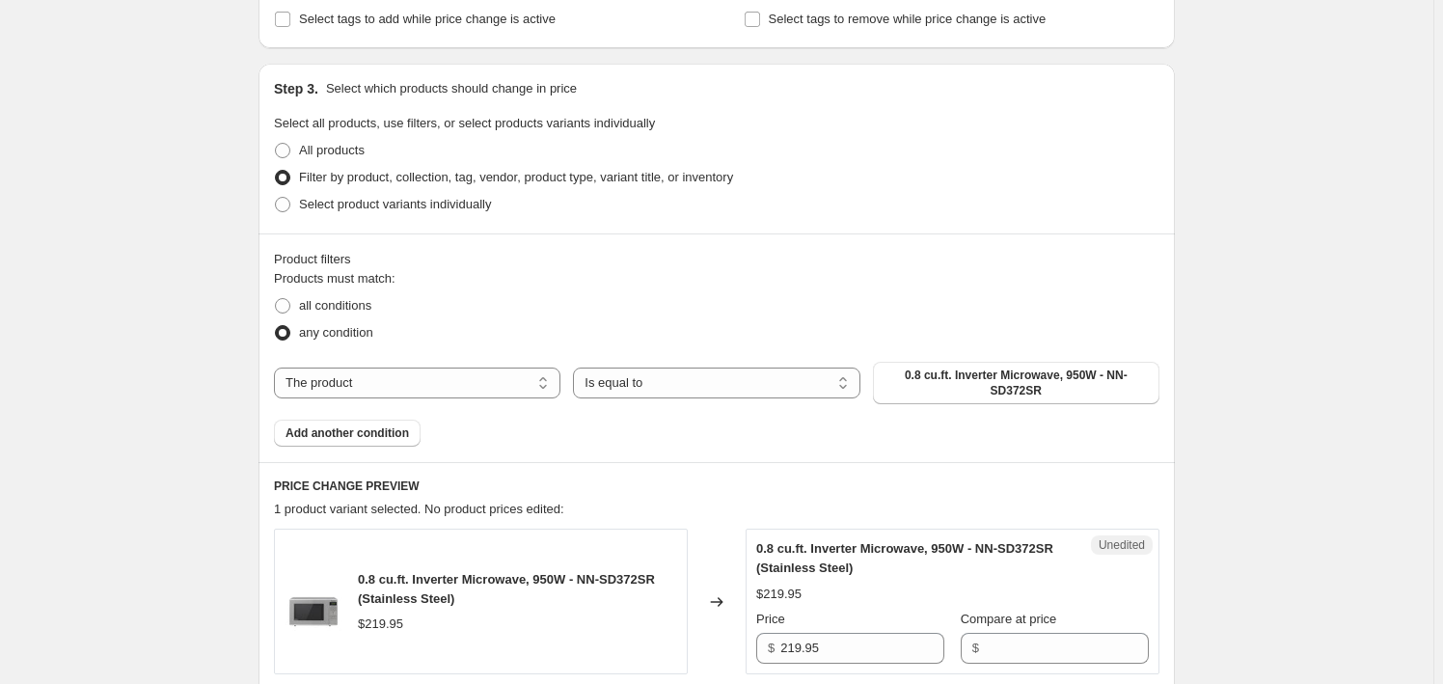
scroll to position [350, 0]
click at [408, 204] on span "Select product variants individually" at bounding box center [395, 203] width 192 height 14
click at [276, 197] on input "Select product variants individually" at bounding box center [275, 196] width 1 height 1
radio input "true"
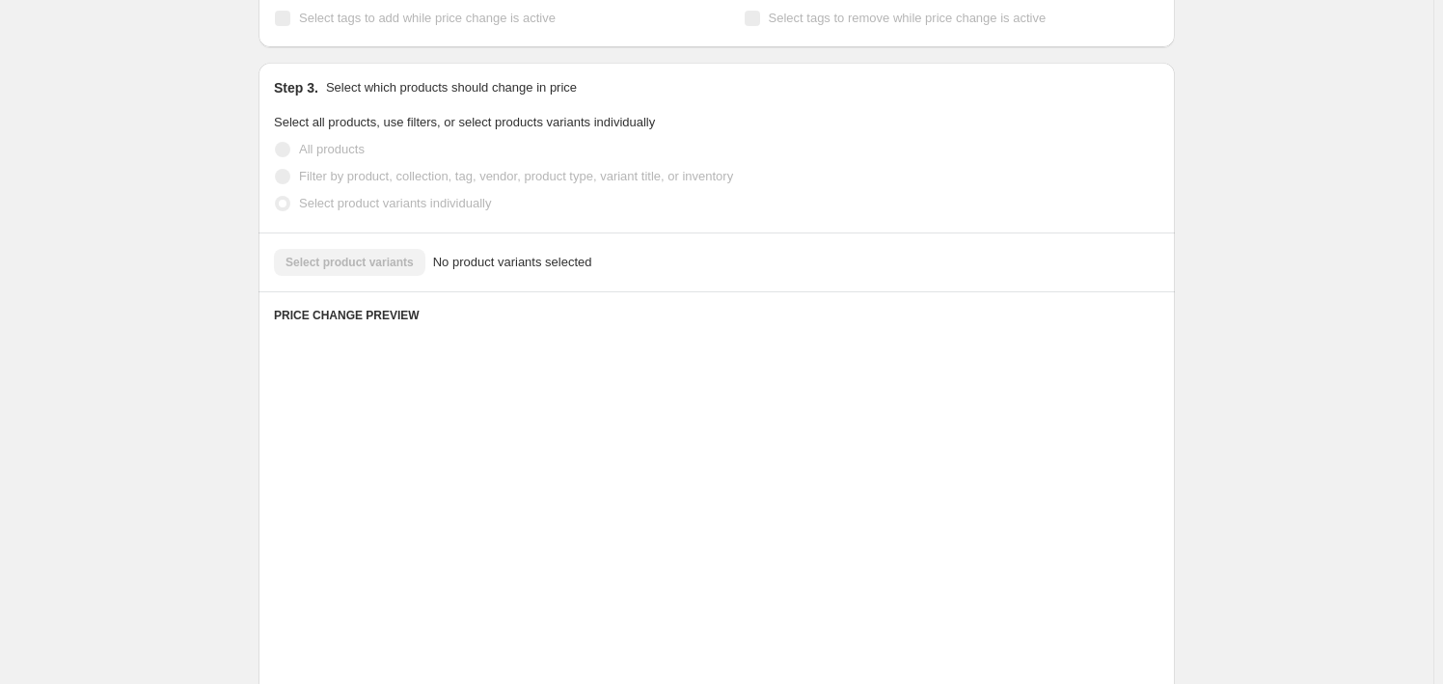
scroll to position [328, 0]
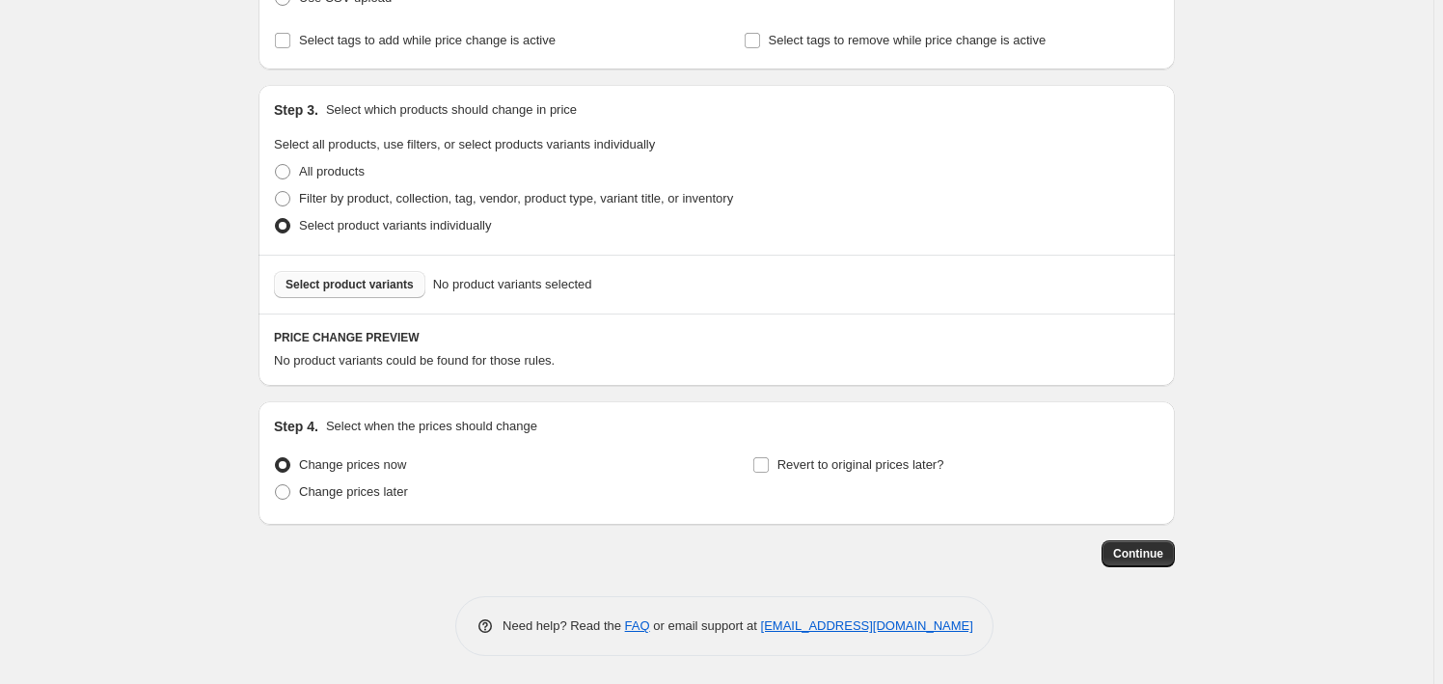
click at [366, 284] on span "Select product variants" at bounding box center [350, 284] width 128 height 15
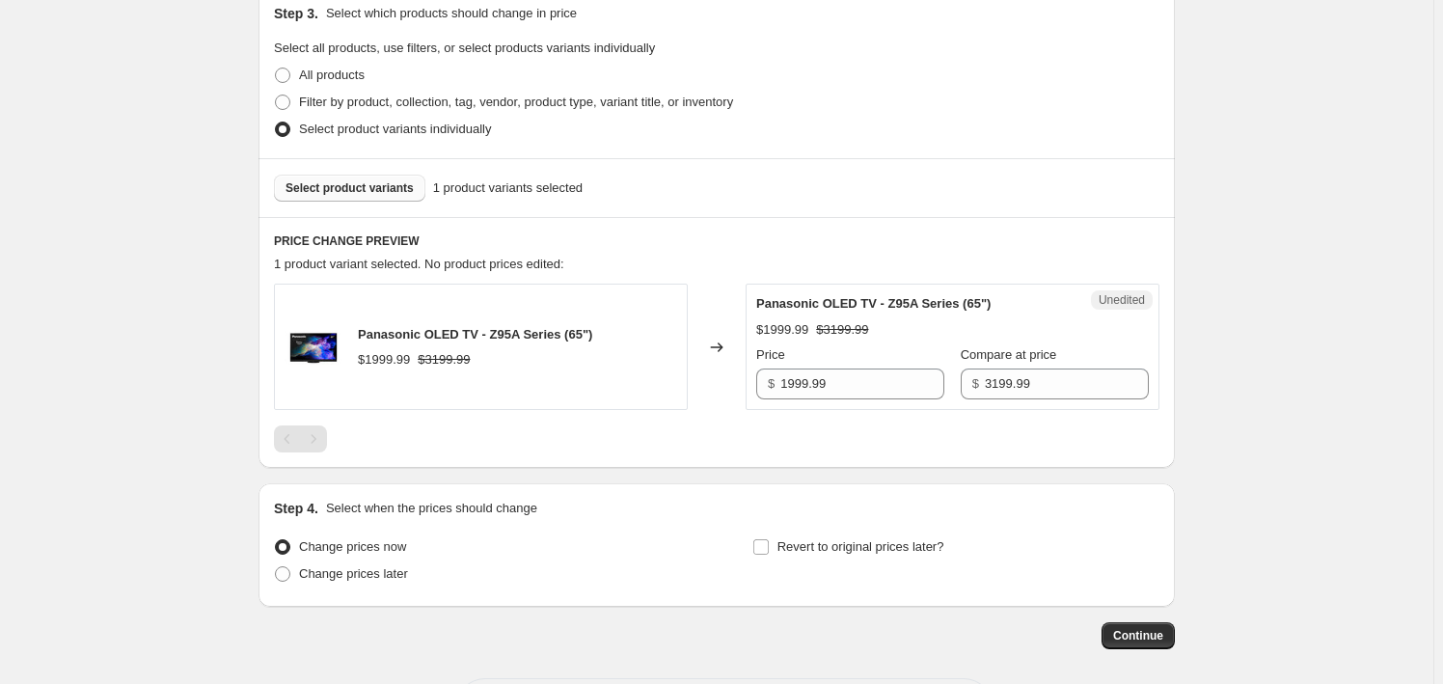
scroll to position [506, 0]
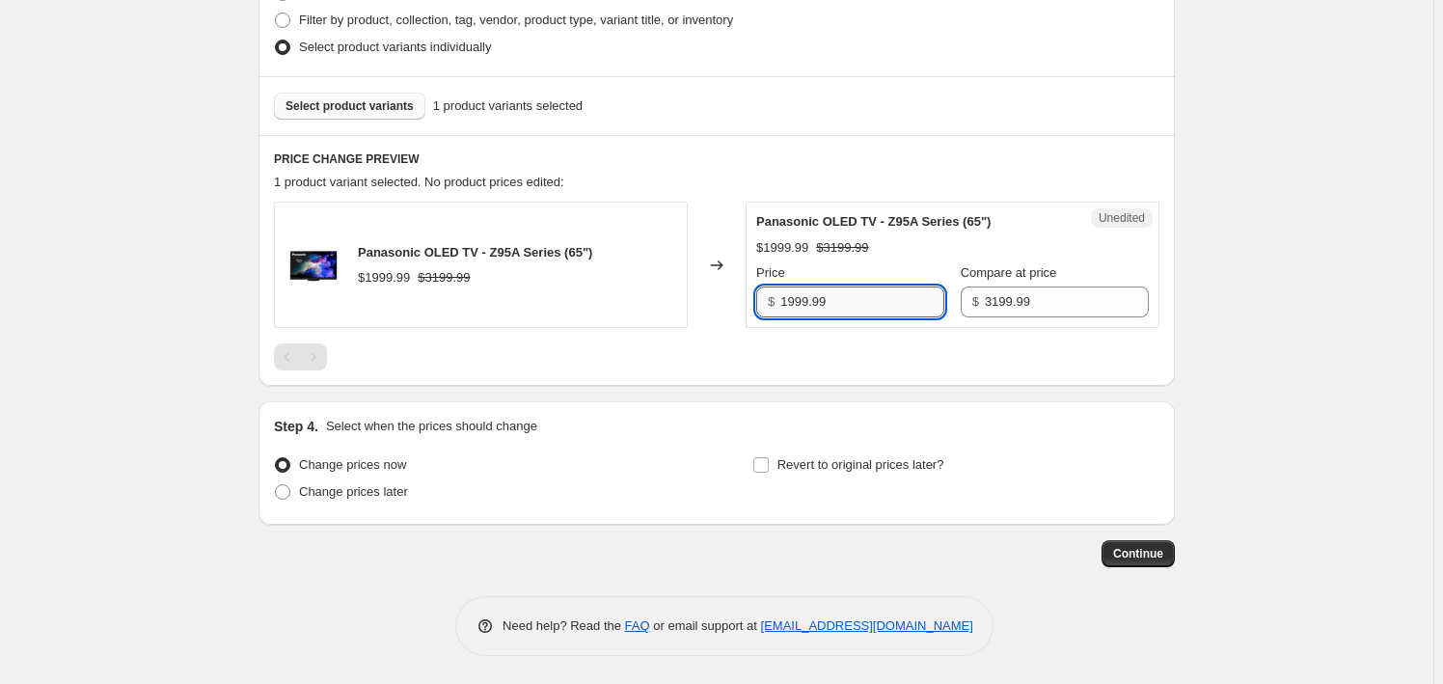
click at [858, 293] on input "1999.99" at bounding box center [862, 302] width 164 height 31
paste input "24"
type input "2499.99"
click at [180, 338] on div "Create new price [MEDICAL_DATA]. This page is ready Create new price [MEDICAL_D…" at bounding box center [717, 89] width 1434 height 1191
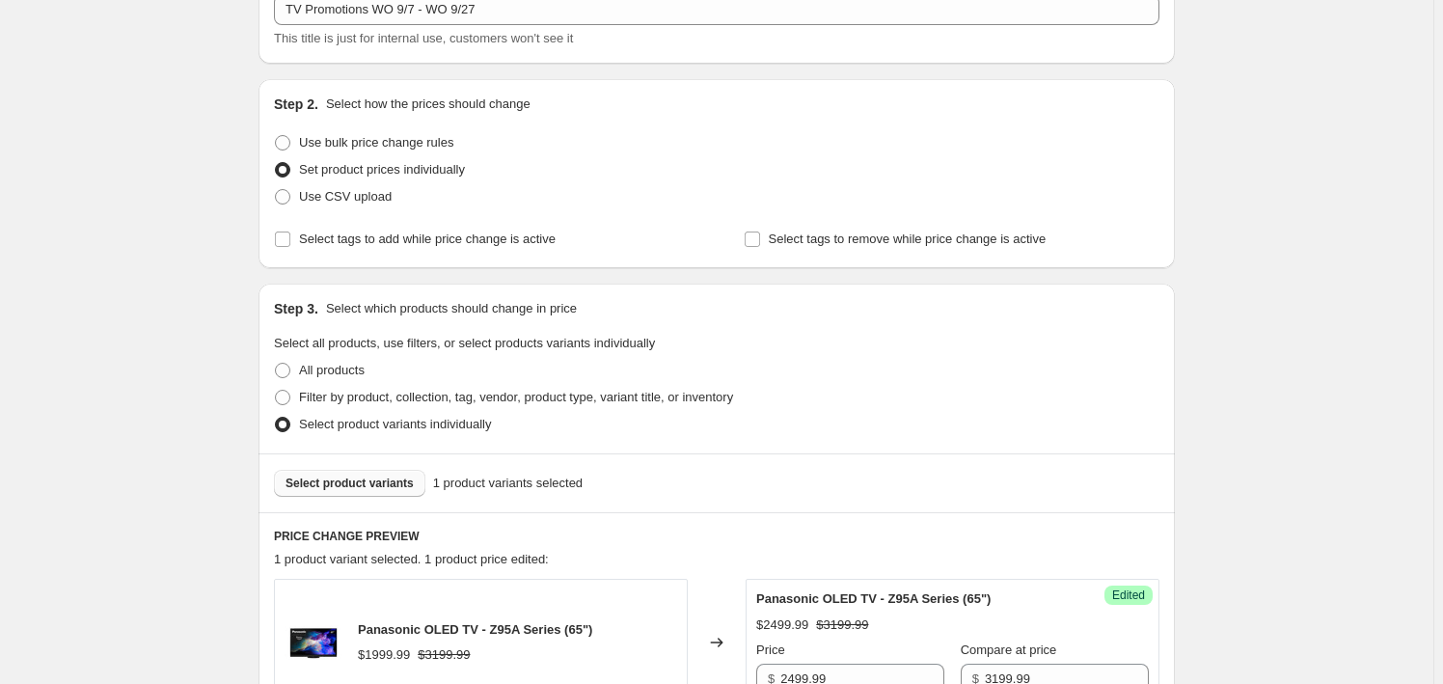
scroll to position [350, 0]
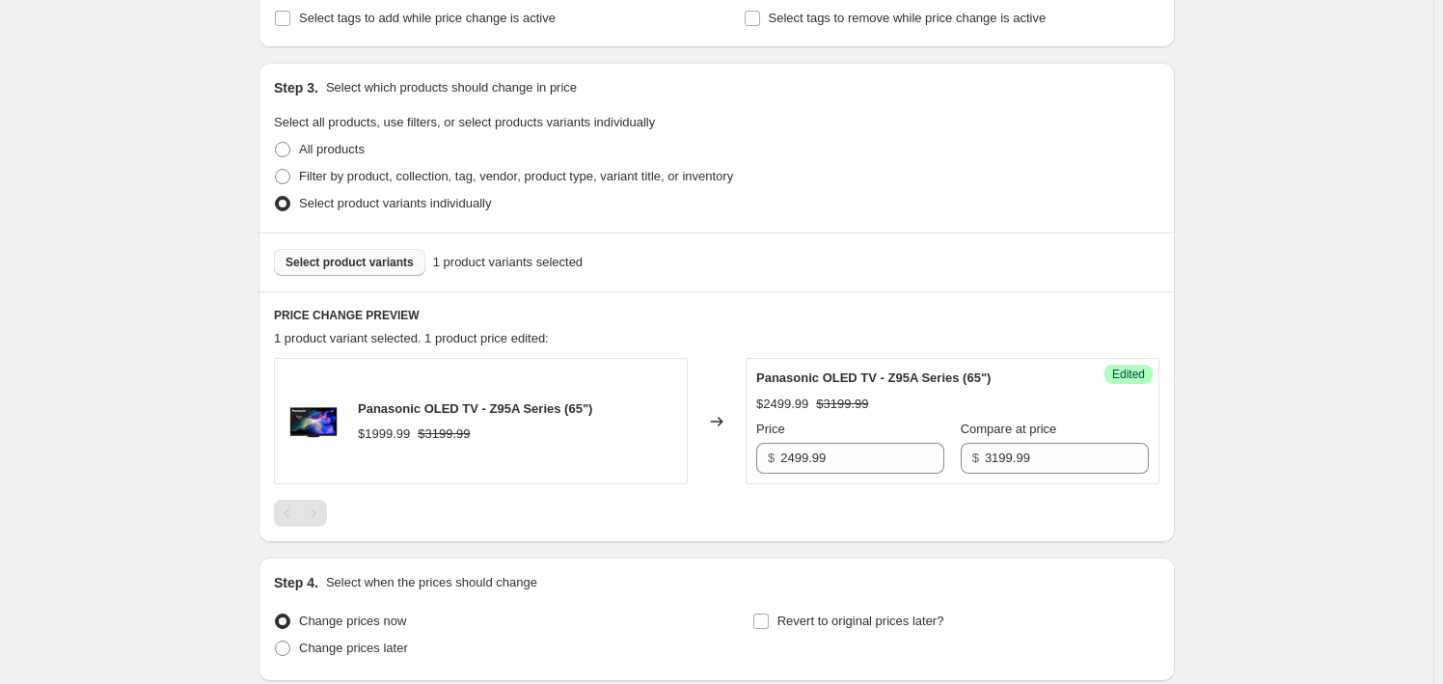
click at [349, 262] on span "Select product variants" at bounding box center [350, 262] width 128 height 15
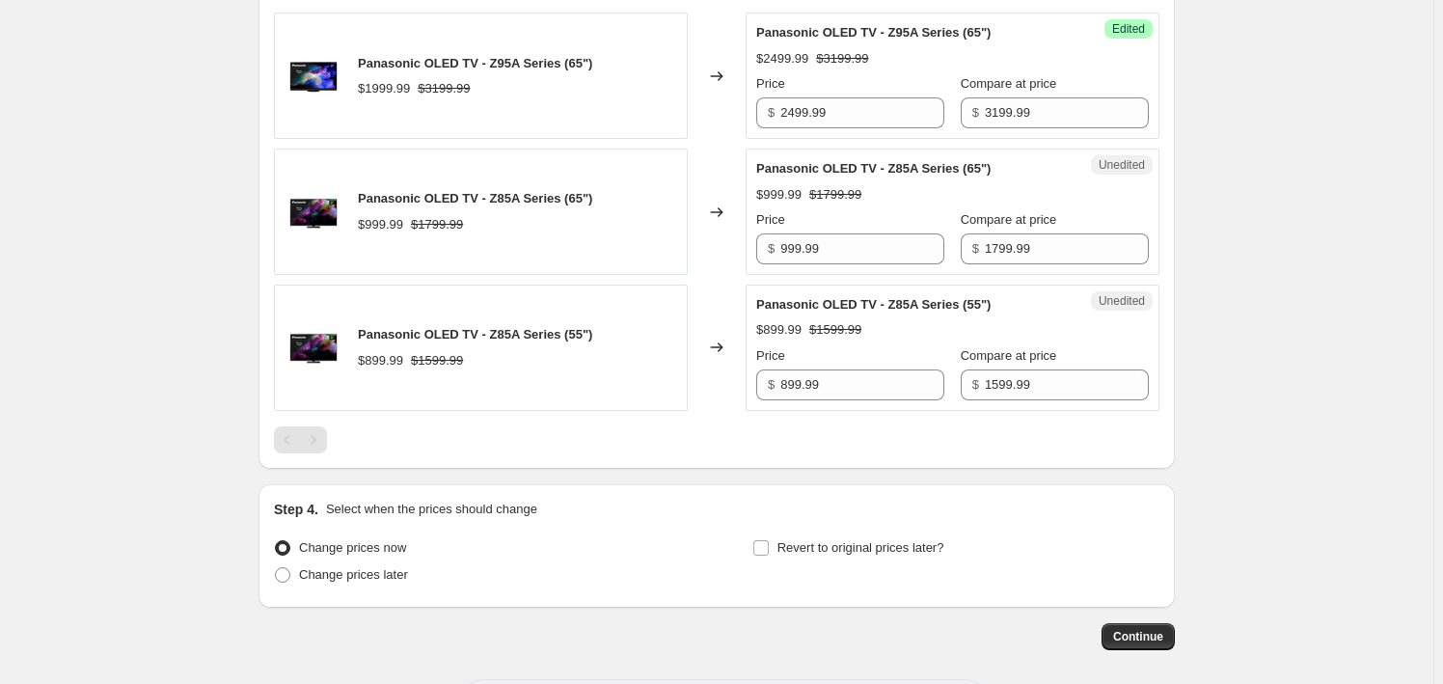
scroll to position [701, 0]
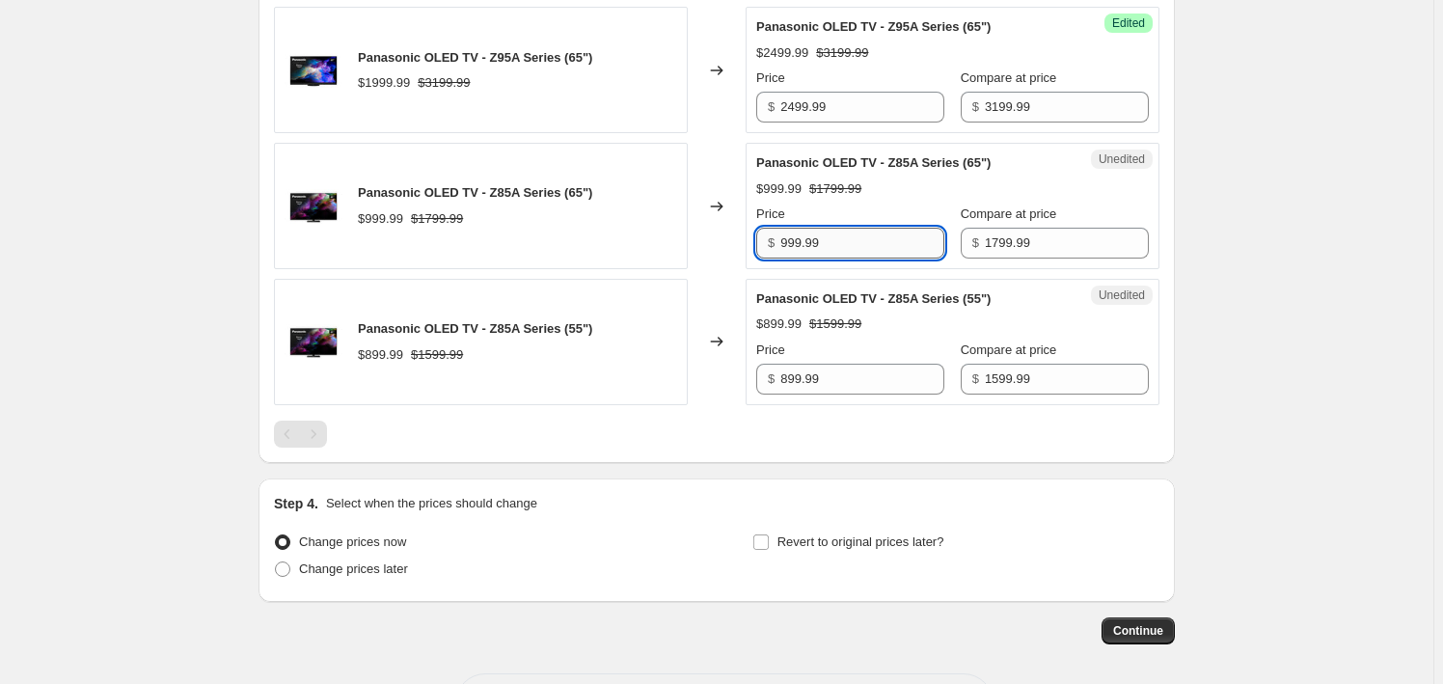
click at [843, 247] on input "999.99" at bounding box center [862, 243] width 164 height 31
type input "999.99"
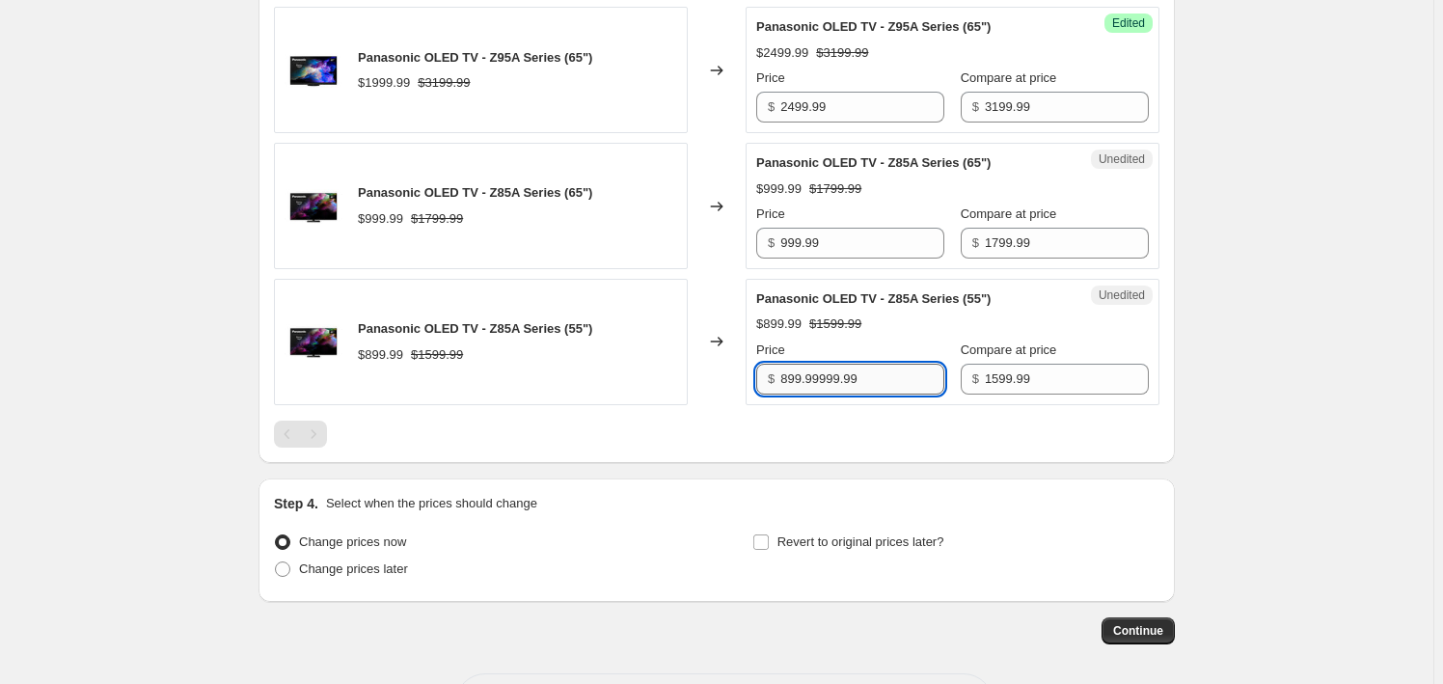
click at [815, 380] on input "899.99999.99" at bounding box center [862, 379] width 164 height 31
type input "899.99"
click at [816, 239] on input "999.99" at bounding box center [862, 243] width 164 height 31
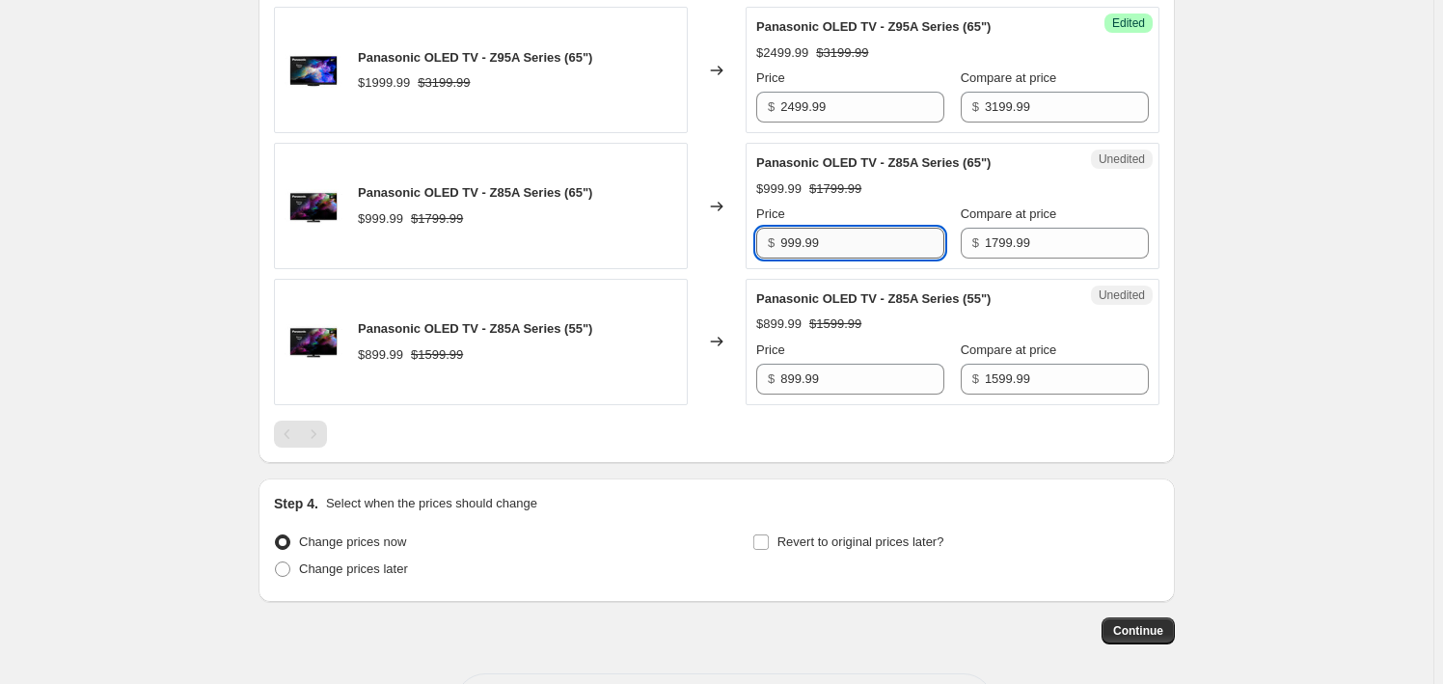
click at [816, 239] on input "999.99" at bounding box center [862, 243] width 164 height 31
paste input "12"
type input "1299.99"
click at [801, 385] on input "899.99" at bounding box center [862, 379] width 164 height 31
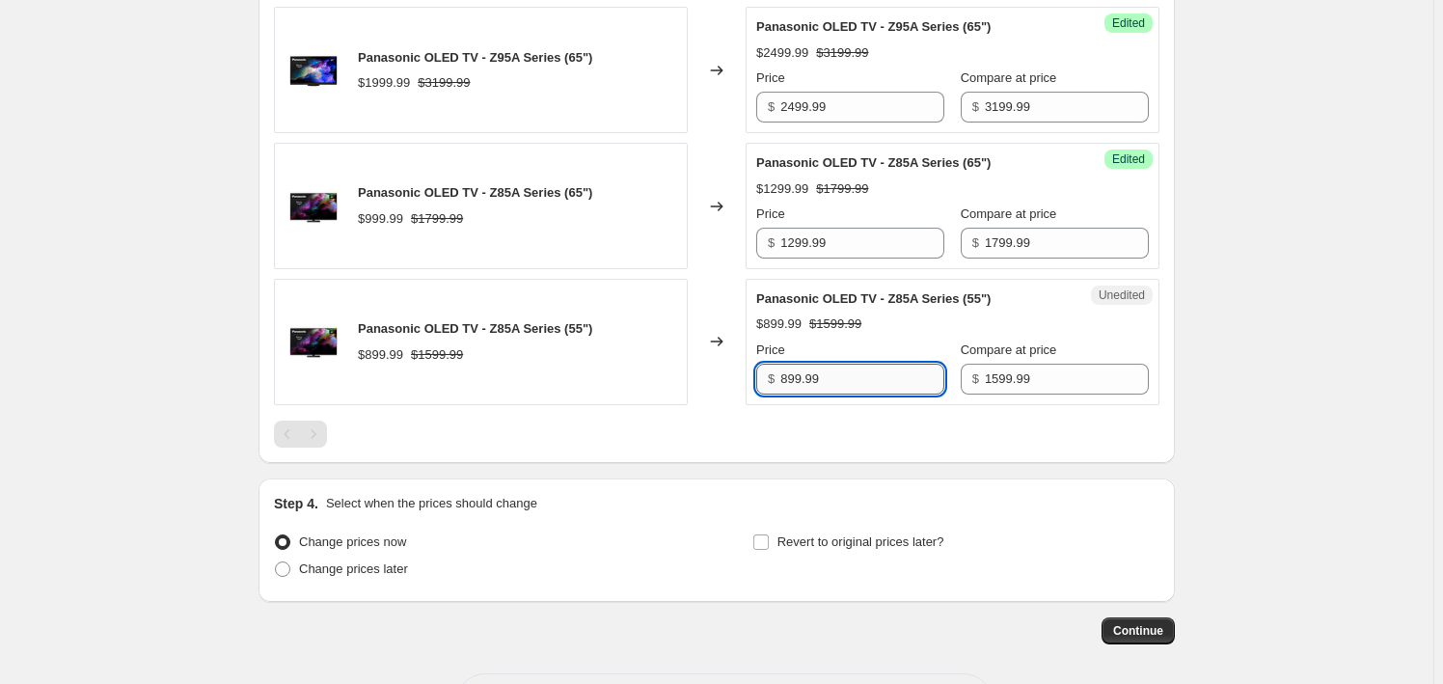
click at [790, 383] on input "899.99" at bounding box center [862, 379] width 164 height 31
type input "999.99"
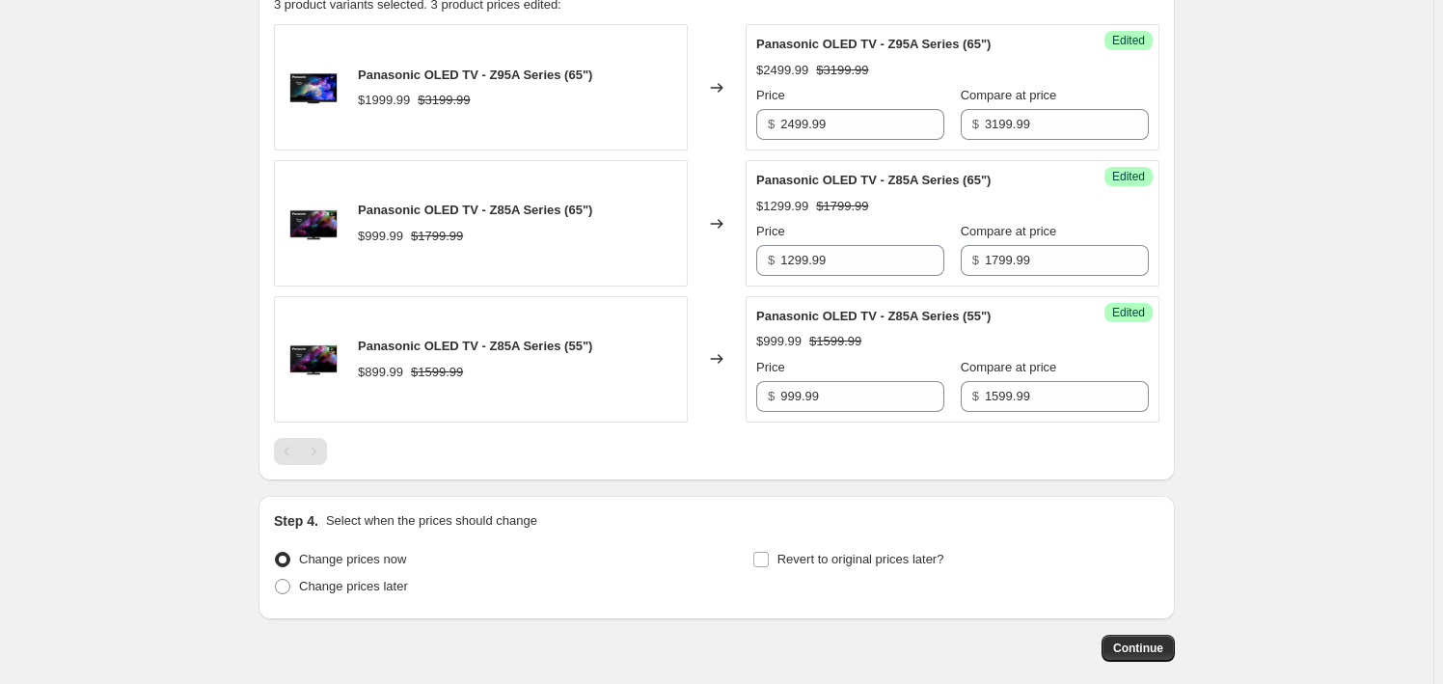
scroll to position [438, 0]
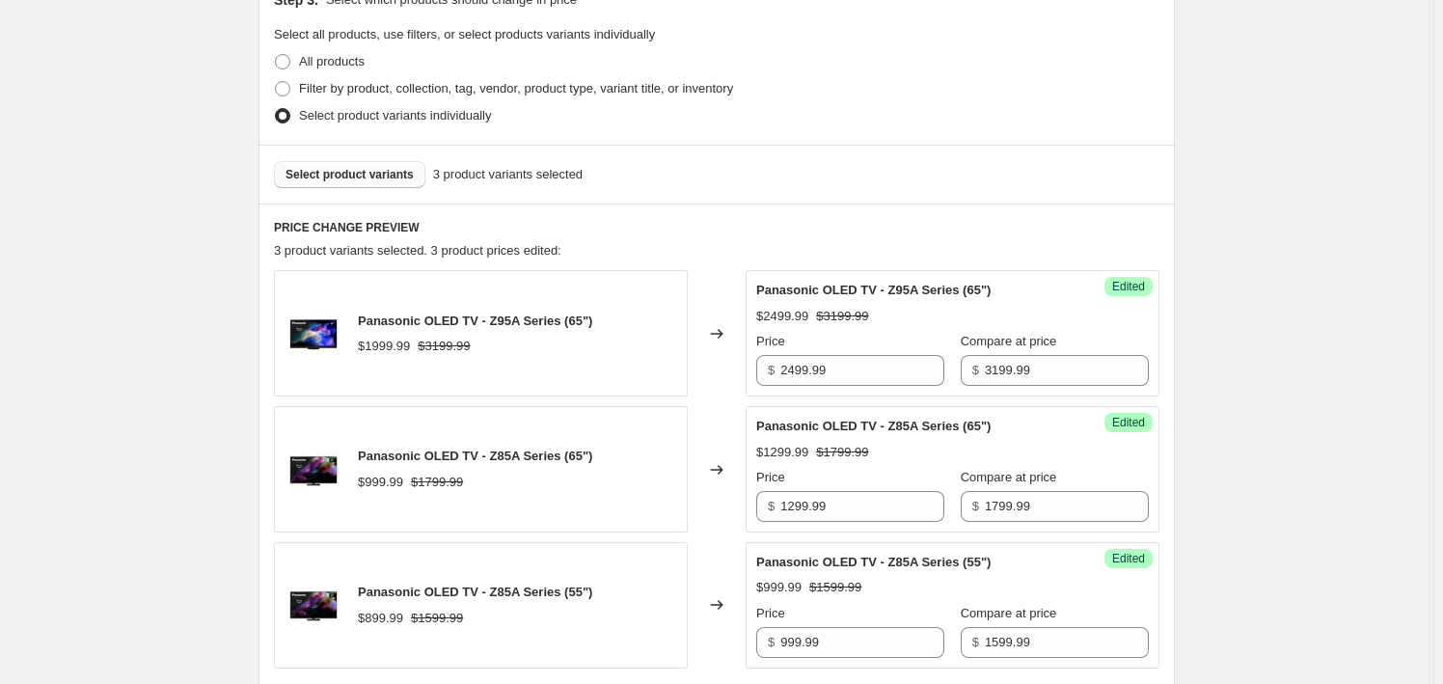
click at [361, 183] on button "Select product variants" at bounding box center [349, 174] width 151 height 27
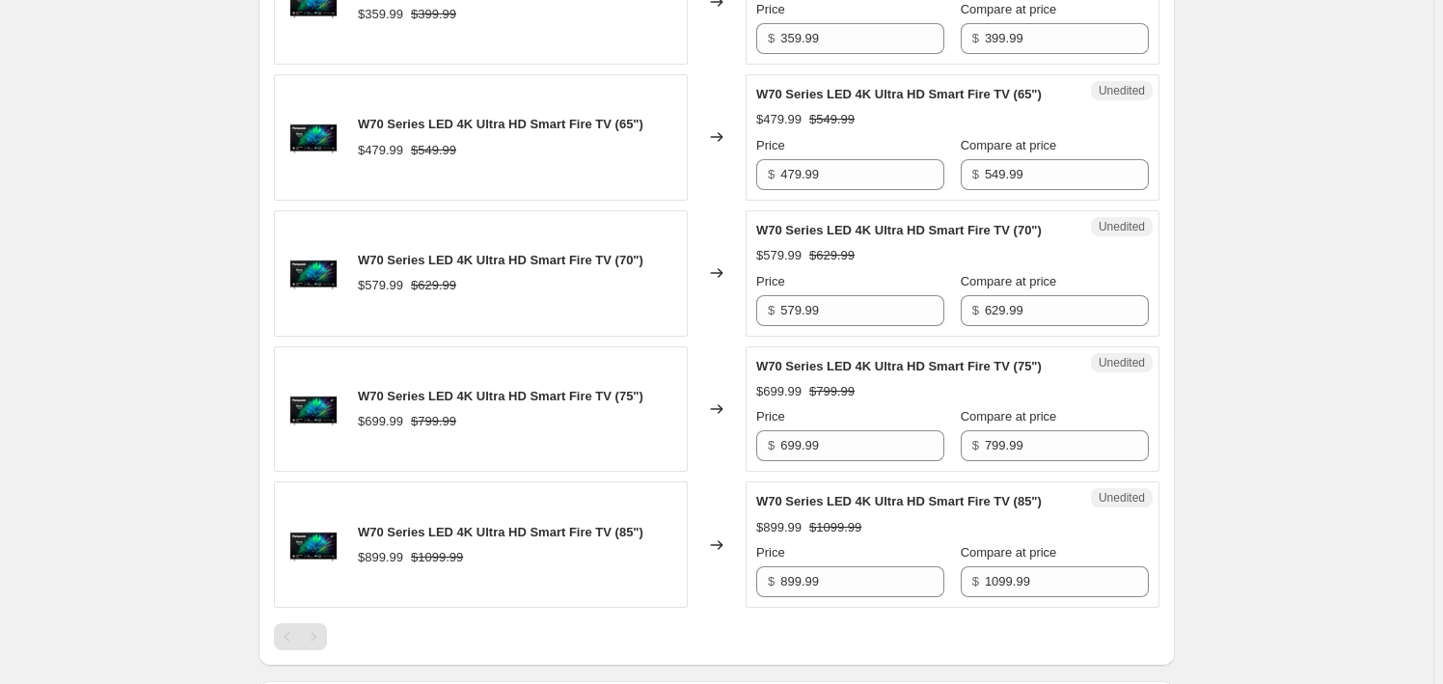
scroll to position [1490, 0]
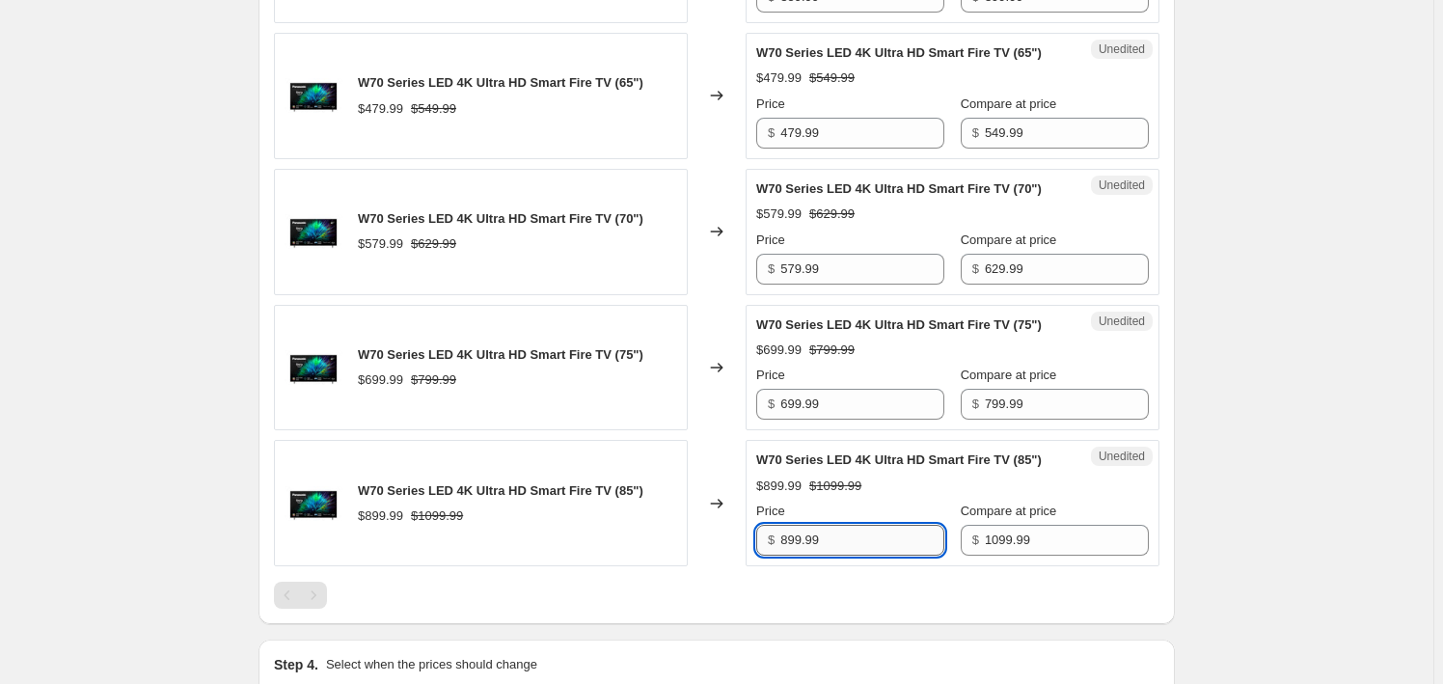
click at [828, 543] on input "899.99" at bounding box center [862, 540] width 164 height 31
paste input "9"
type input "999.99"
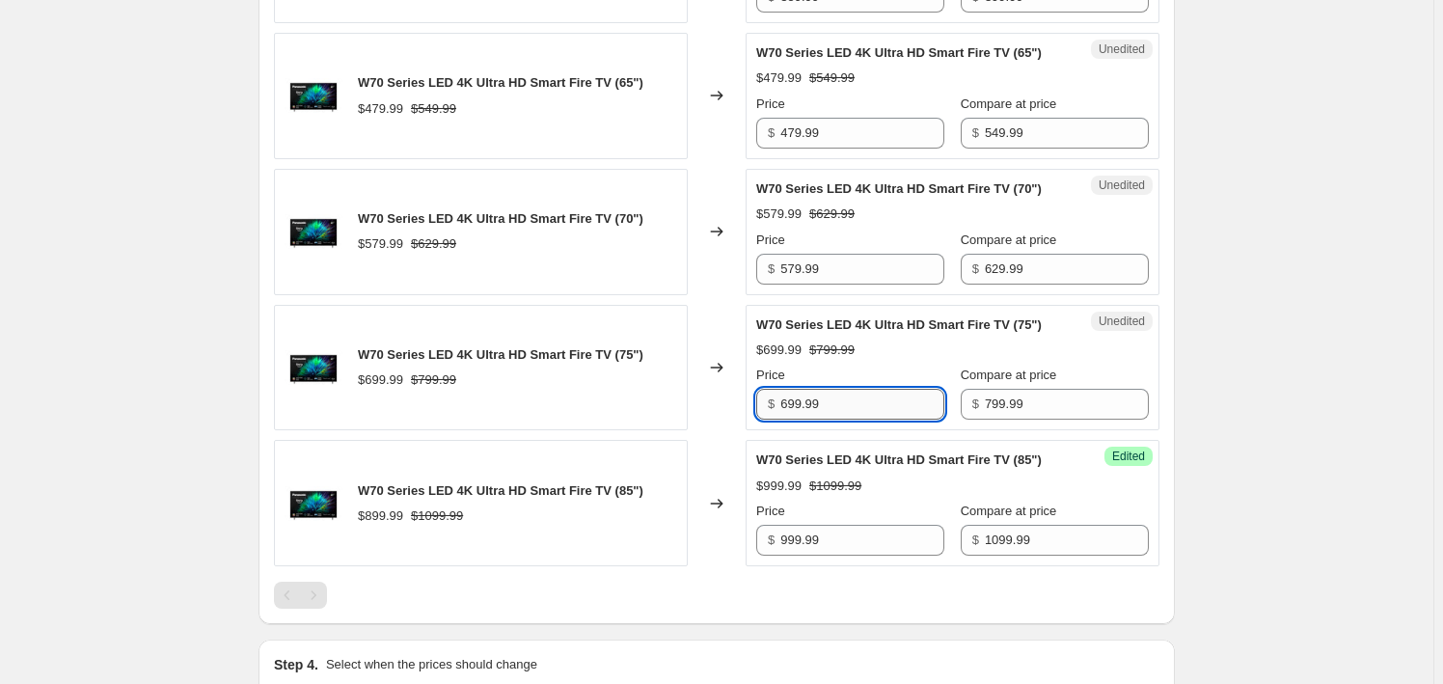
click at [906, 411] on input "699.99" at bounding box center [862, 404] width 164 height 31
paste input "71"
type input "719.99"
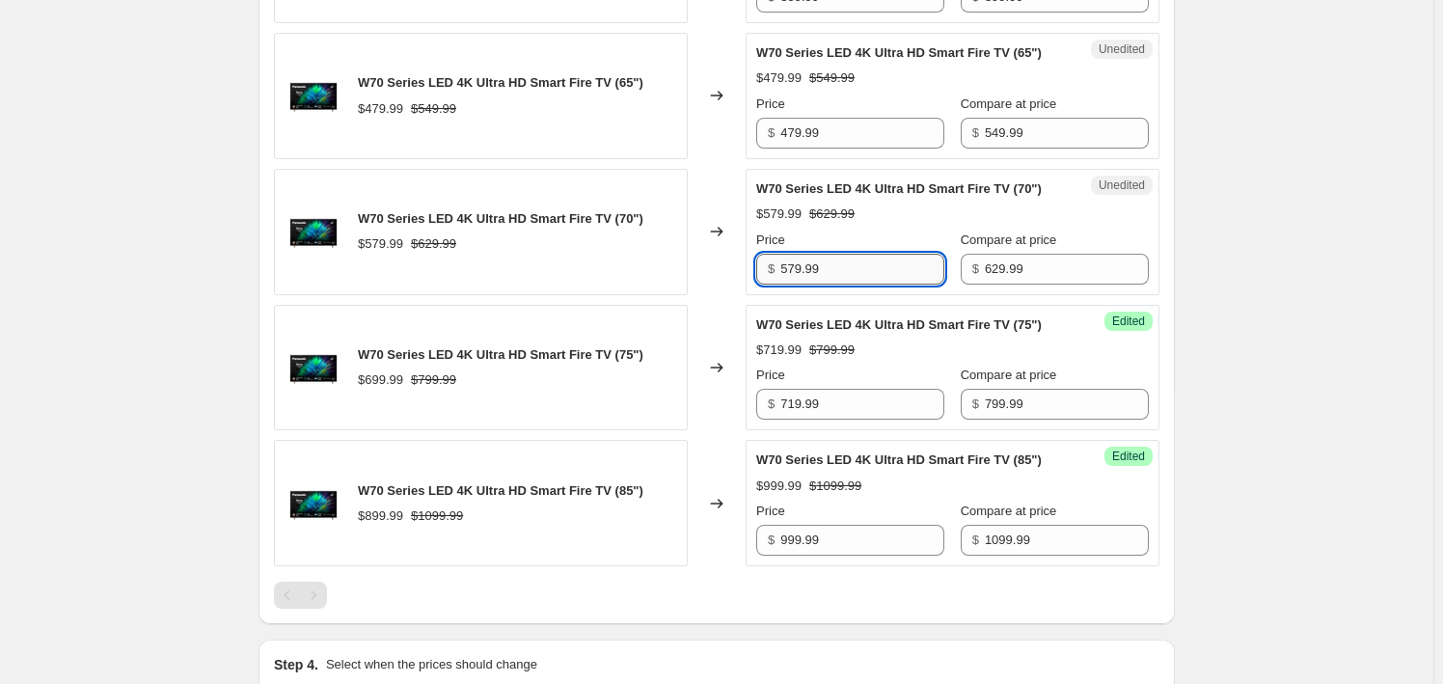
click at [868, 265] on input "579.99" at bounding box center [862, 269] width 164 height 31
paste input "9"
type input "599.99"
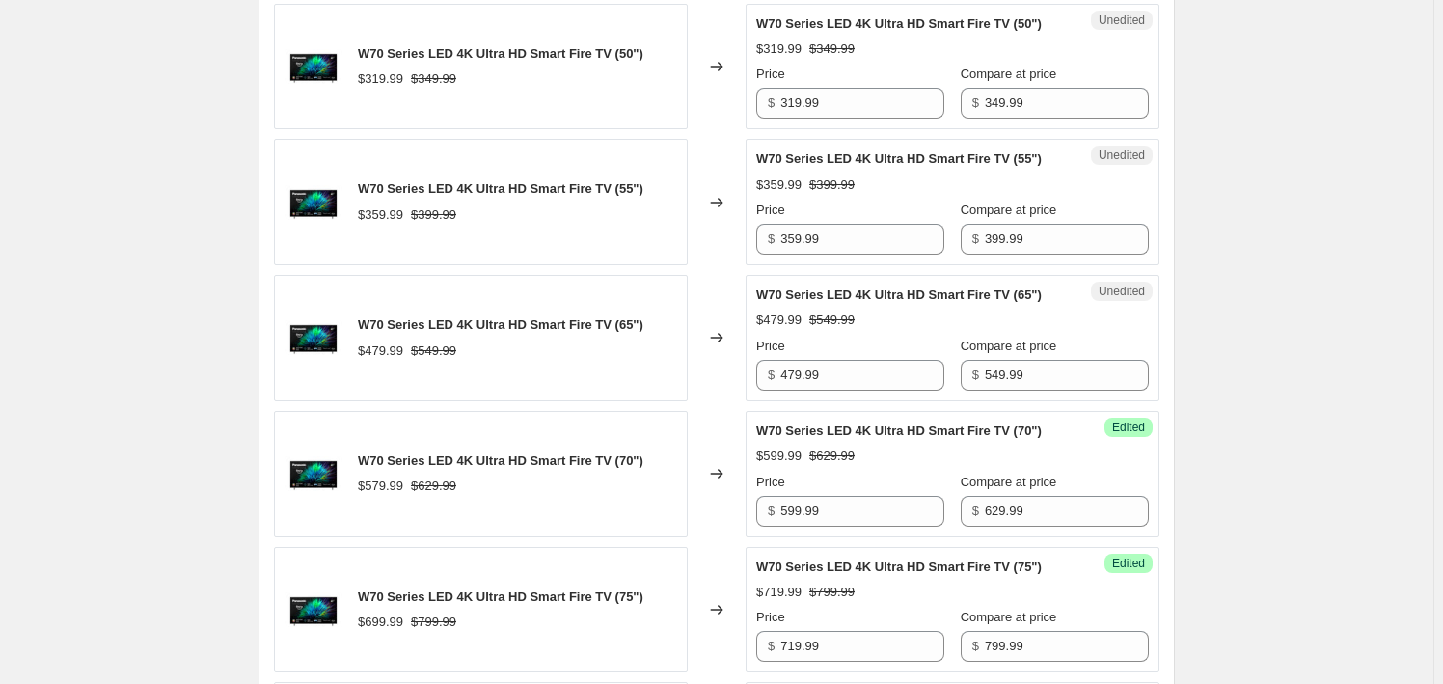
scroll to position [1227, 0]
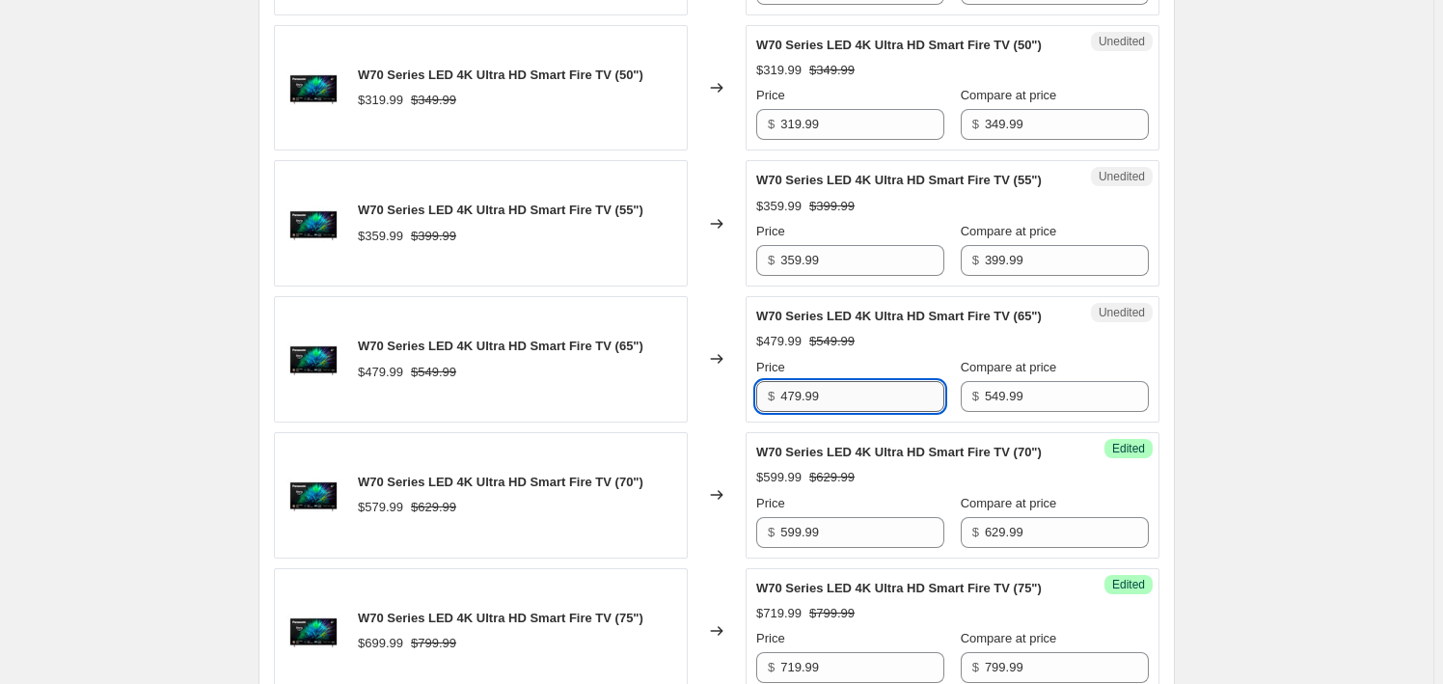
click at [867, 396] on input "479.99" at bounding box center [862, 396] width 164 height 31
paste input "51"
type input "519.99"
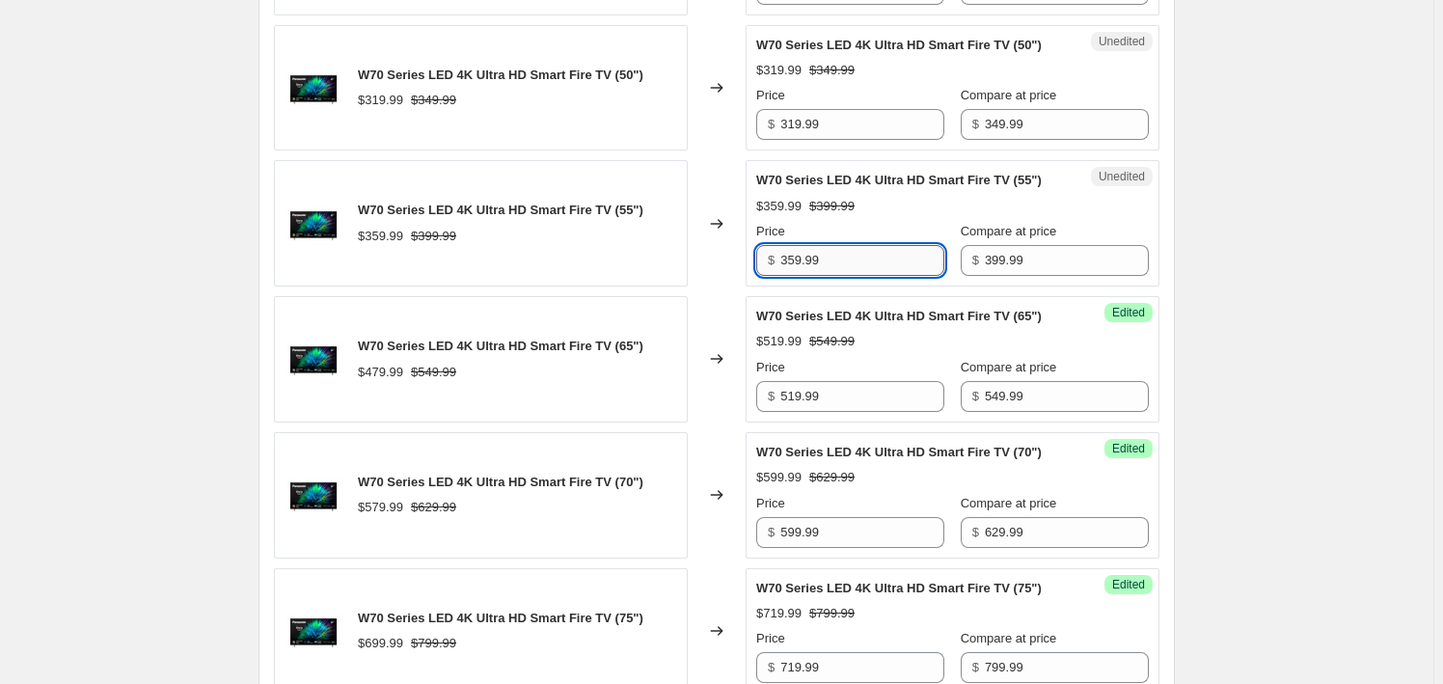
click at [875, 254] on input "359.99" at bounding box center [862, 260] width 164 height 31
paste input "7"
type input "379.99"
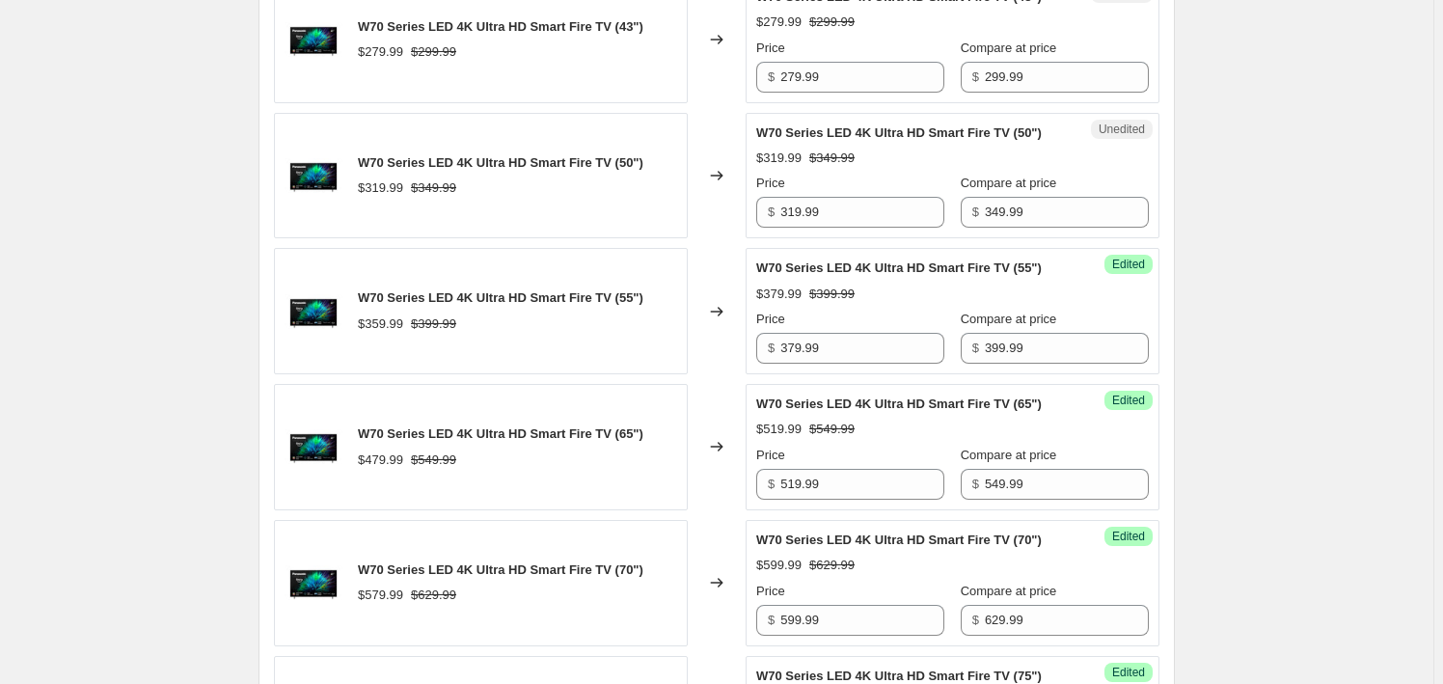
click at [847, 230] on div "Unedited W70 Series LED 4K Ultra HD Smart Fire TV (50") $319.99 $349.99 Price $…" at bounding box center [953, 176] width 414 height 126
click at [838, 206] on input "319.99" at bounding box center [862, 212] width 164 height 31
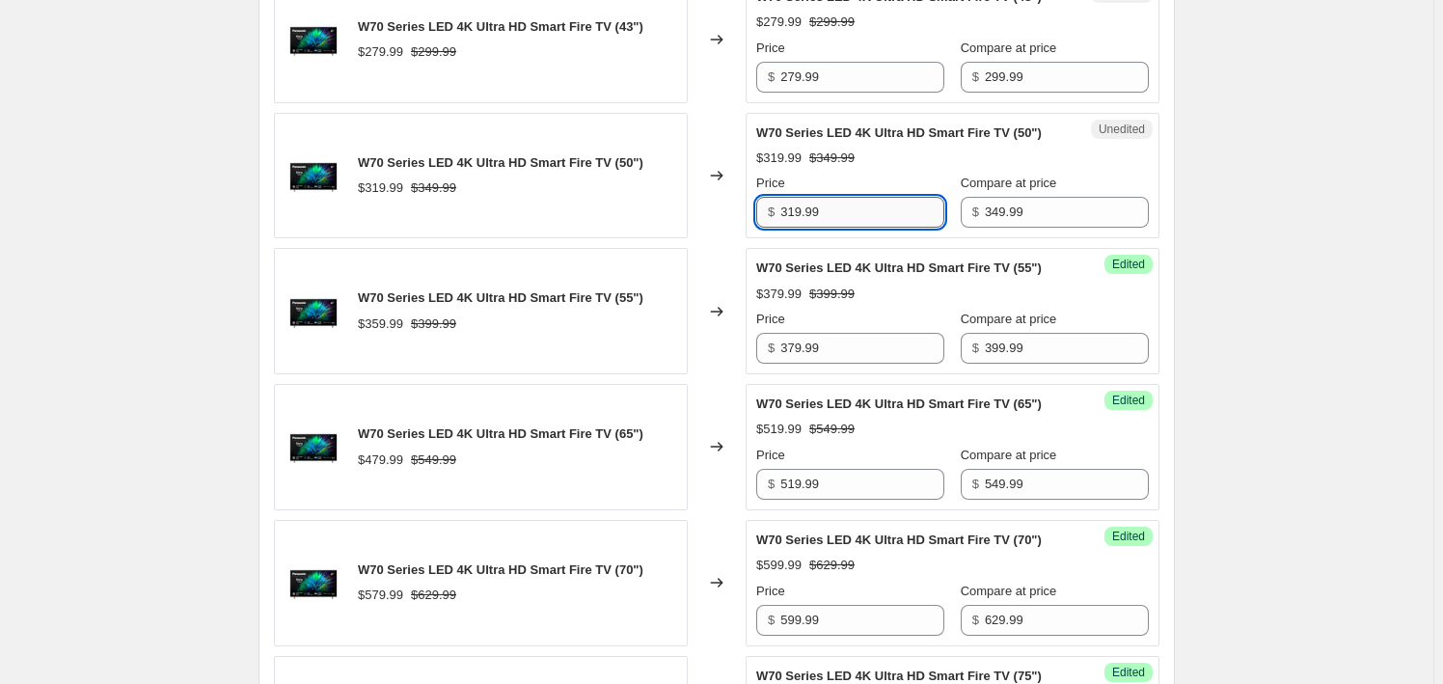
paste input "2"
type input "329.99"
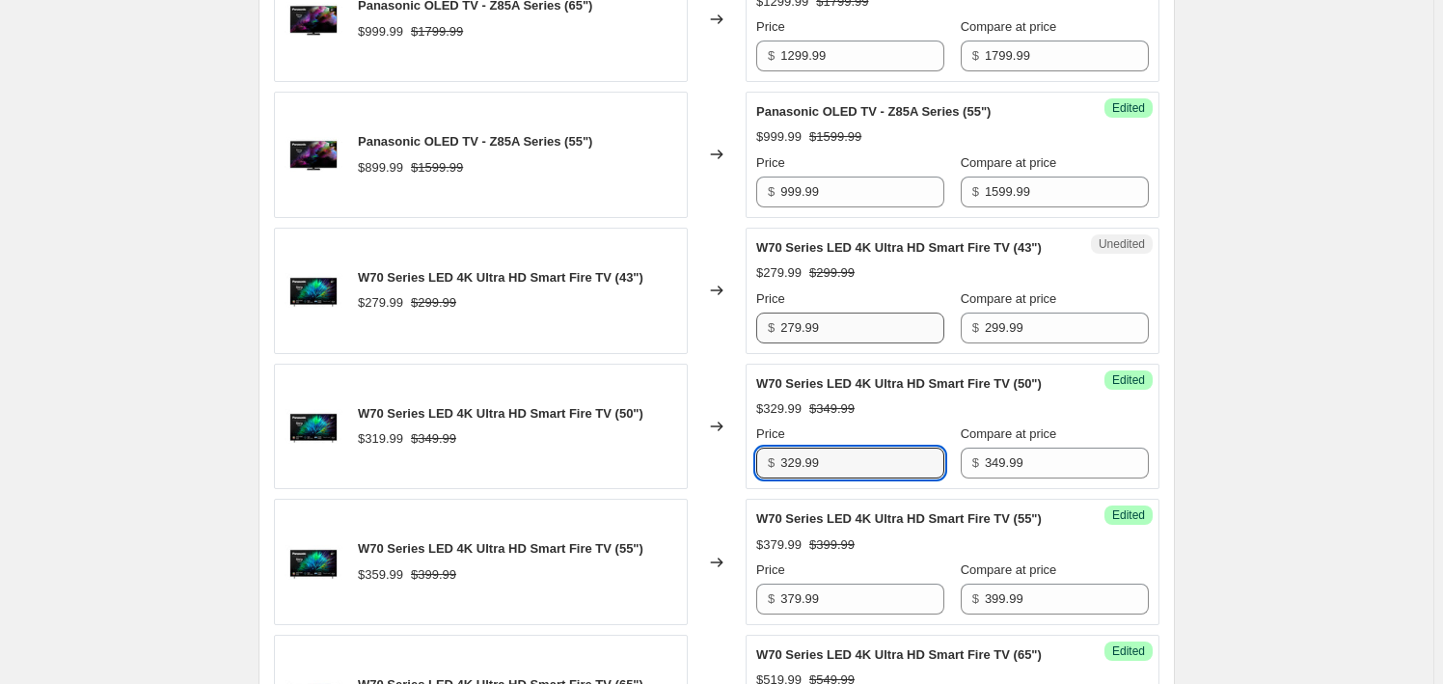
scroll to position [877, 0]
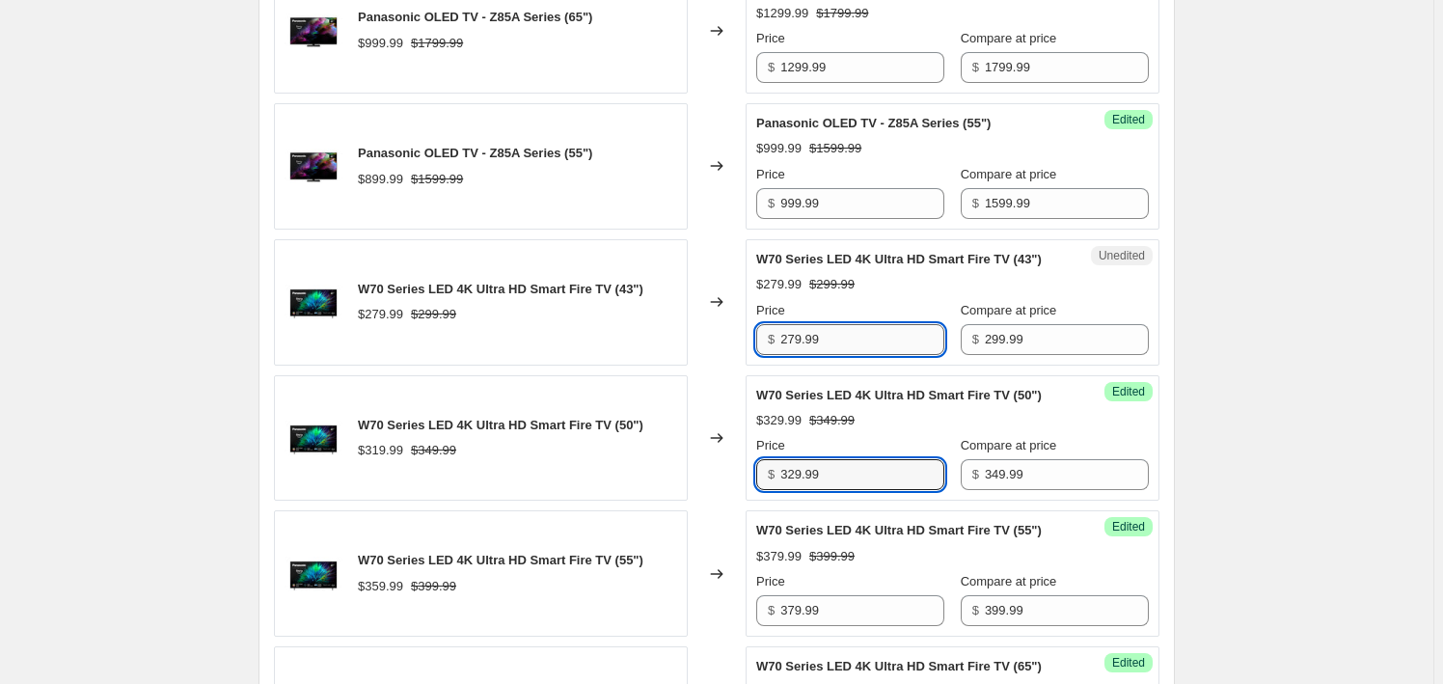
click at [847, 342] on input "279.99" at bounding box center [862, 339] width 164 height 31
drag, startPoint x: 847, startPoint y: 342, endPoint x: 916, endPoint y: 344, distance: 68.6
click at [847, 342] on input "279.99" at bounding box center [862, 339] width 164 height 31
paste input "8"
type input "289.99"
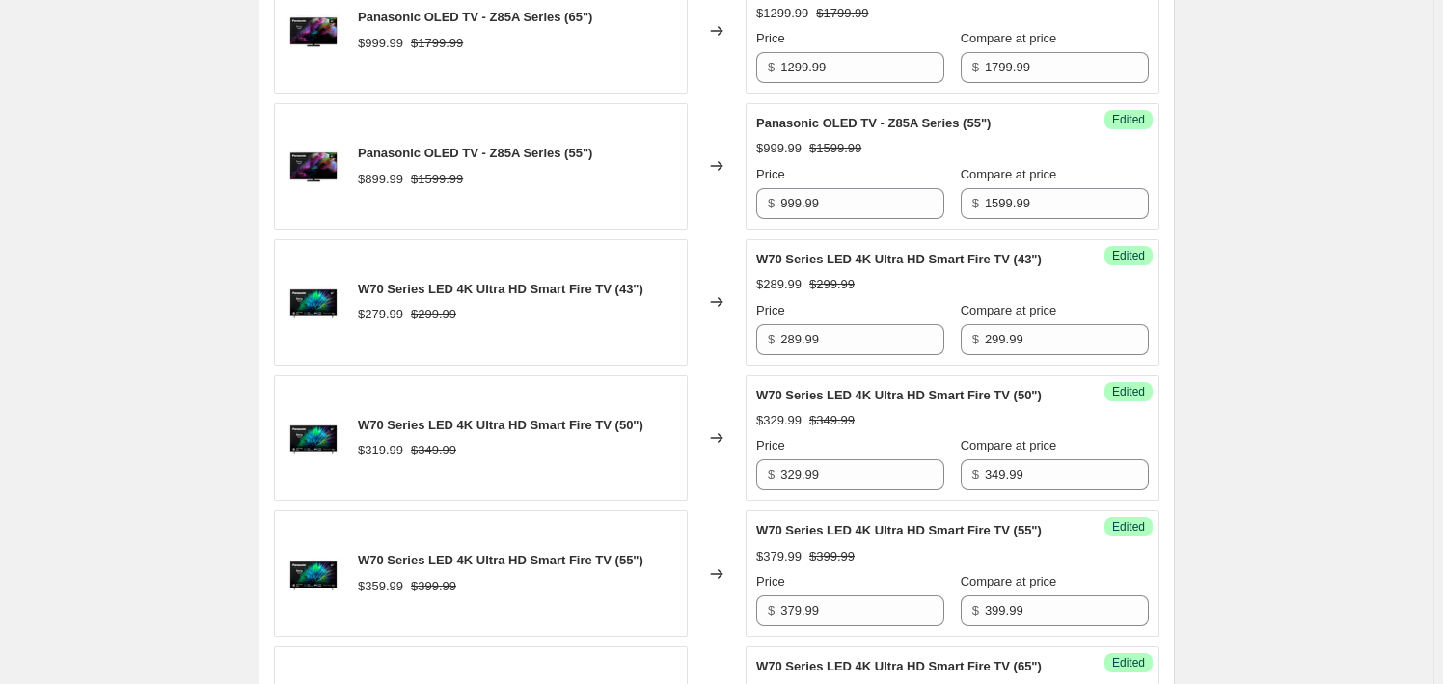
click at [1403, 342] on div "Create new price [MEDICAL_DATA]. This page is ready Create new price [MEDICAL_D…" at bounding box center [717, 330] width 1434 height 2414
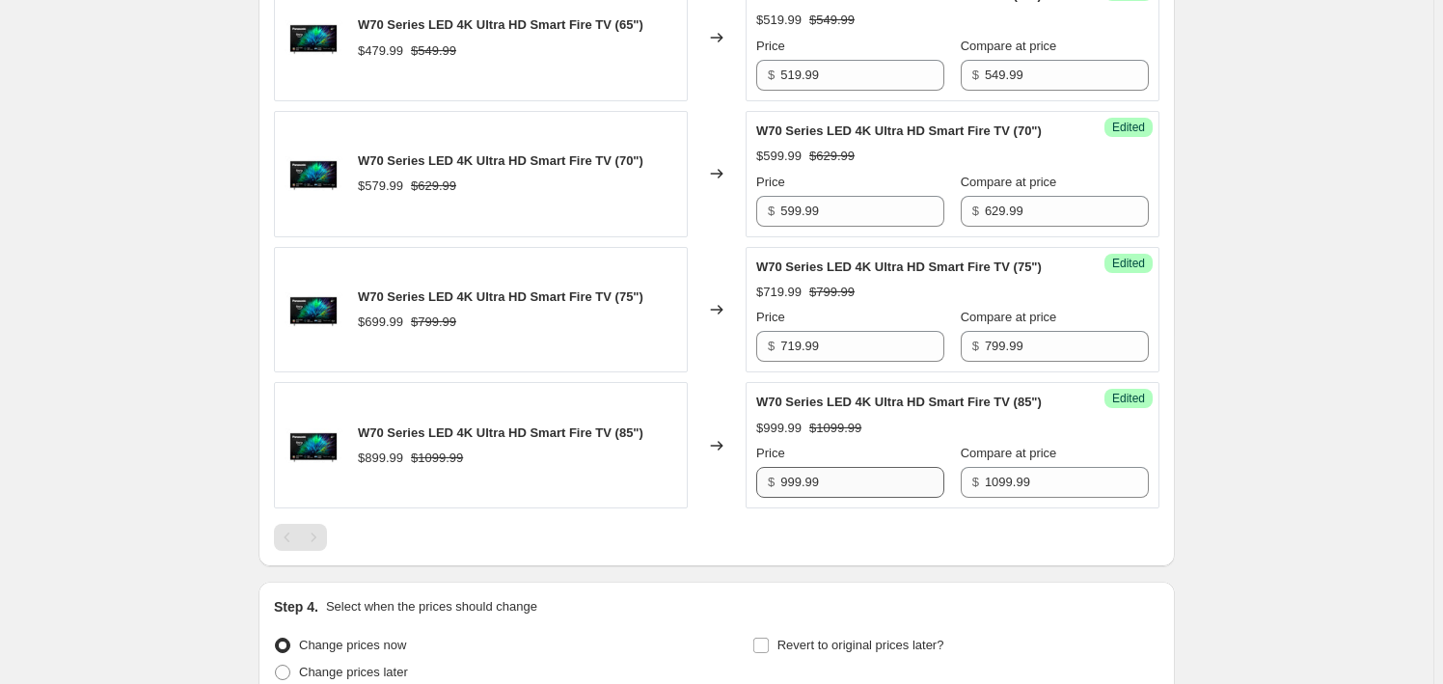
scroll to position [1727, 0]
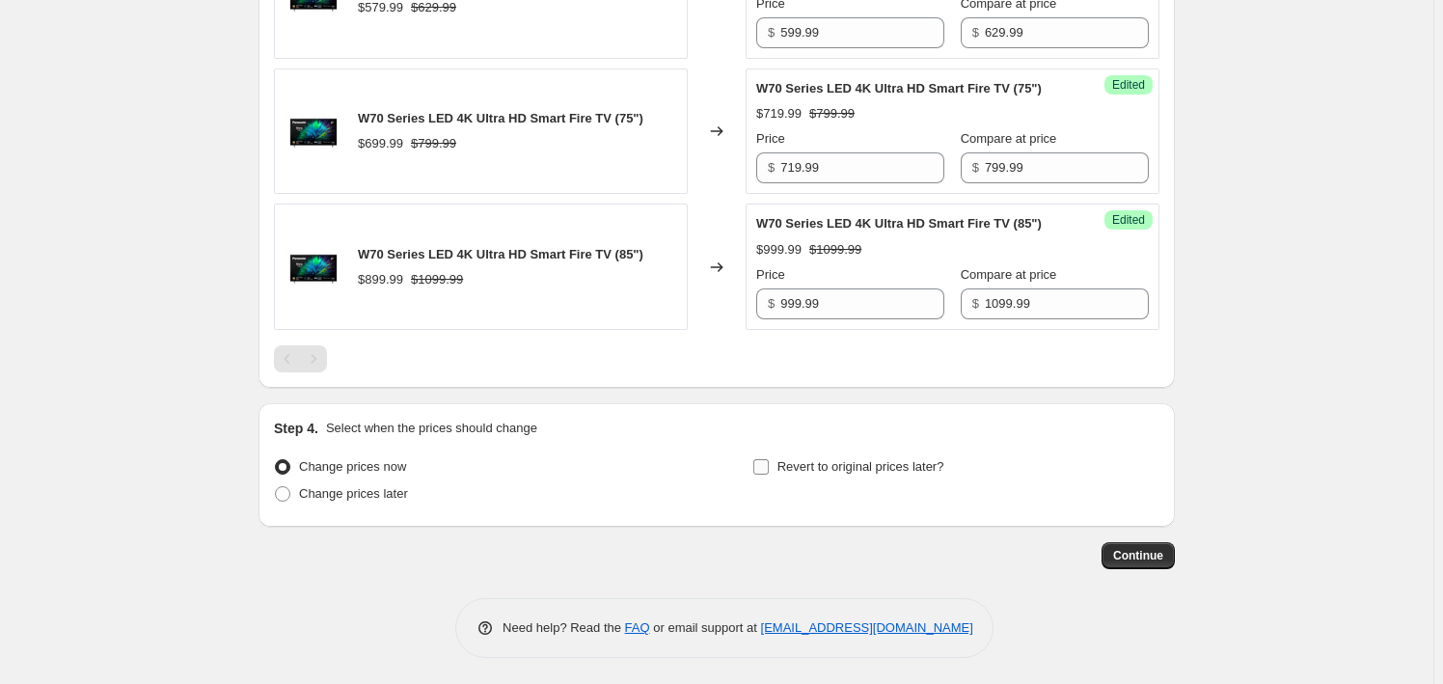
click at [797, 472] on span "Revert to original prices later?" at bounding box center [861, 466] width 167 height 19
click at [769, 472] on input "Revert to original prices later?" at bounding box center [760, 466] width 15 height 15
checkbox input "true"
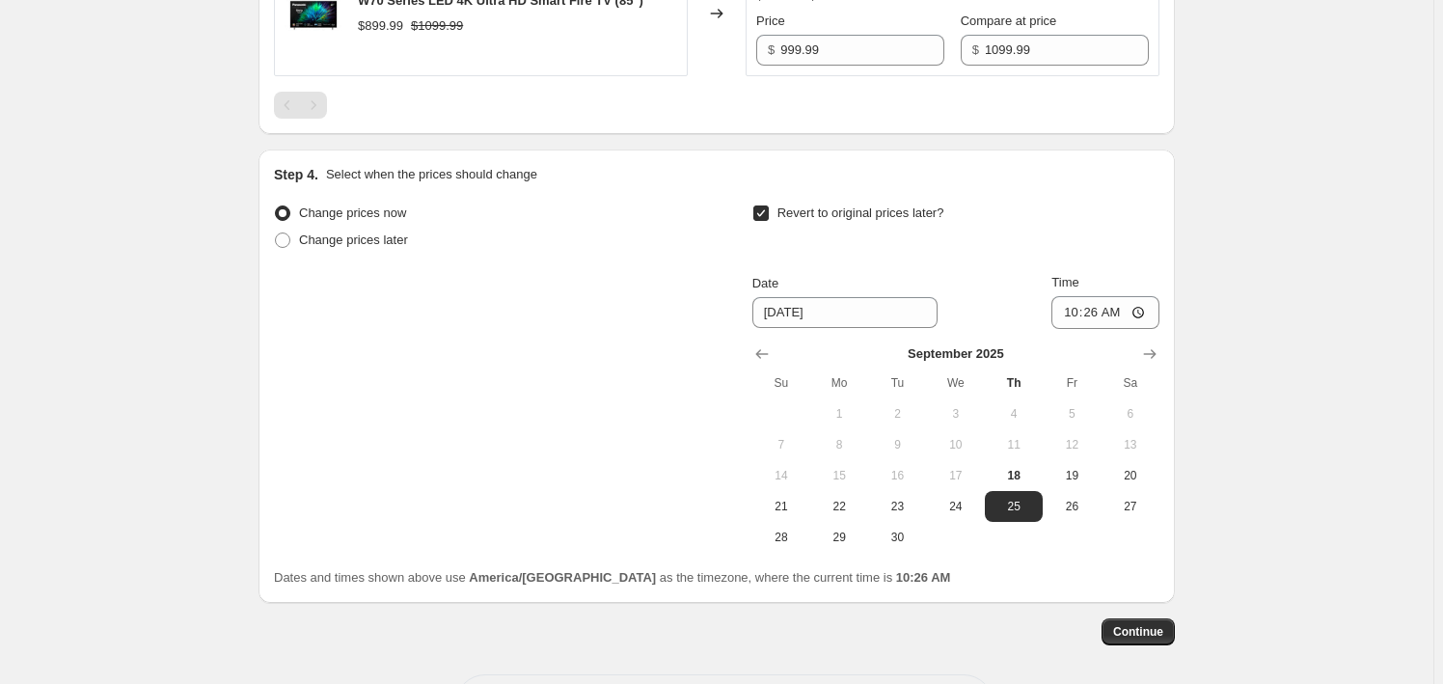
scroll to position [1990, 0]
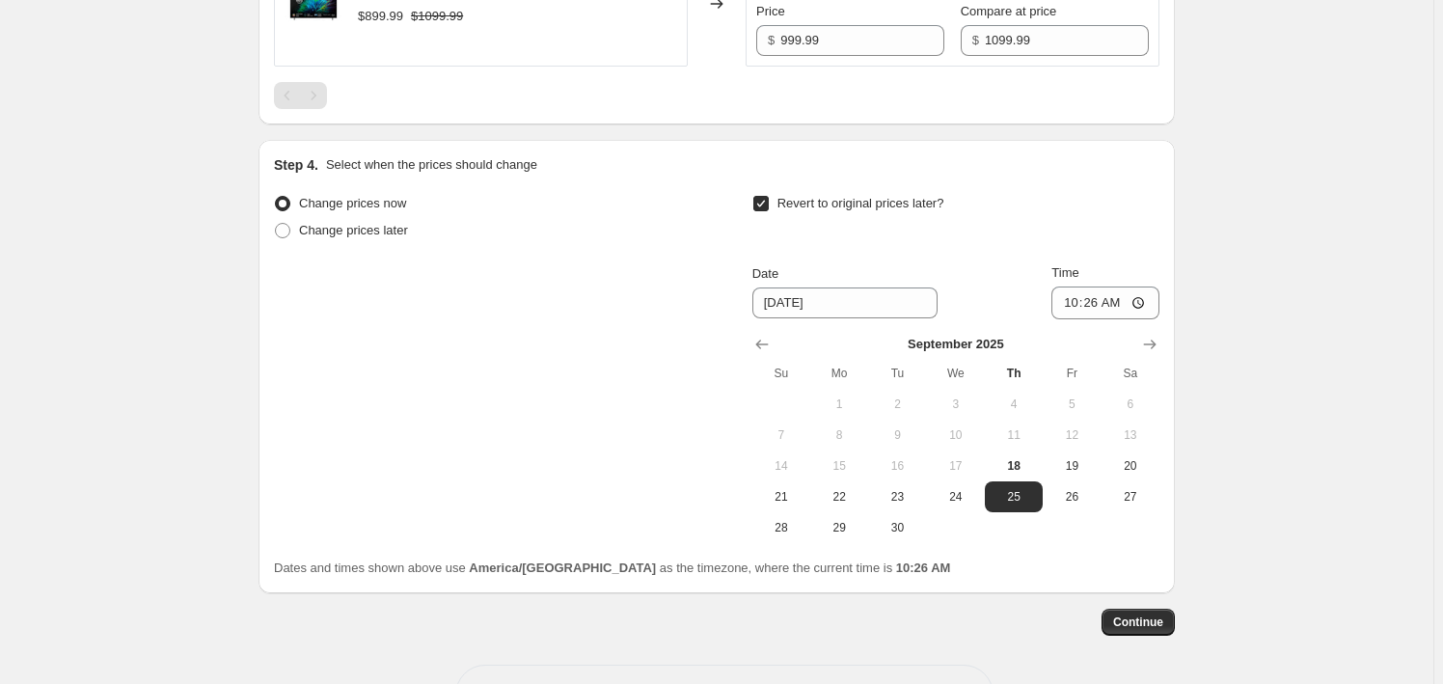
click at [1141, 328] on div "[DATE] Su Mo Tu We Th Fr Sa 1 2 3 4 5 6 7 8 9 10 11 12 13 14 15 16 17 18 19 20 …" at bounding box center [948, 431] width 423 height 224
click at [1147, 331] on button "Show next month, October 2025" at bounding box center [1149, 344] width 27 height 27
click at [1132, 404] on span "4" at bounding box center [1130, 403] width 42 height 15
type input "[DATE]"
click at [755, 338] on icon "Show previous month, September 2025" at bounding box center [761, 344] width 19 height 19
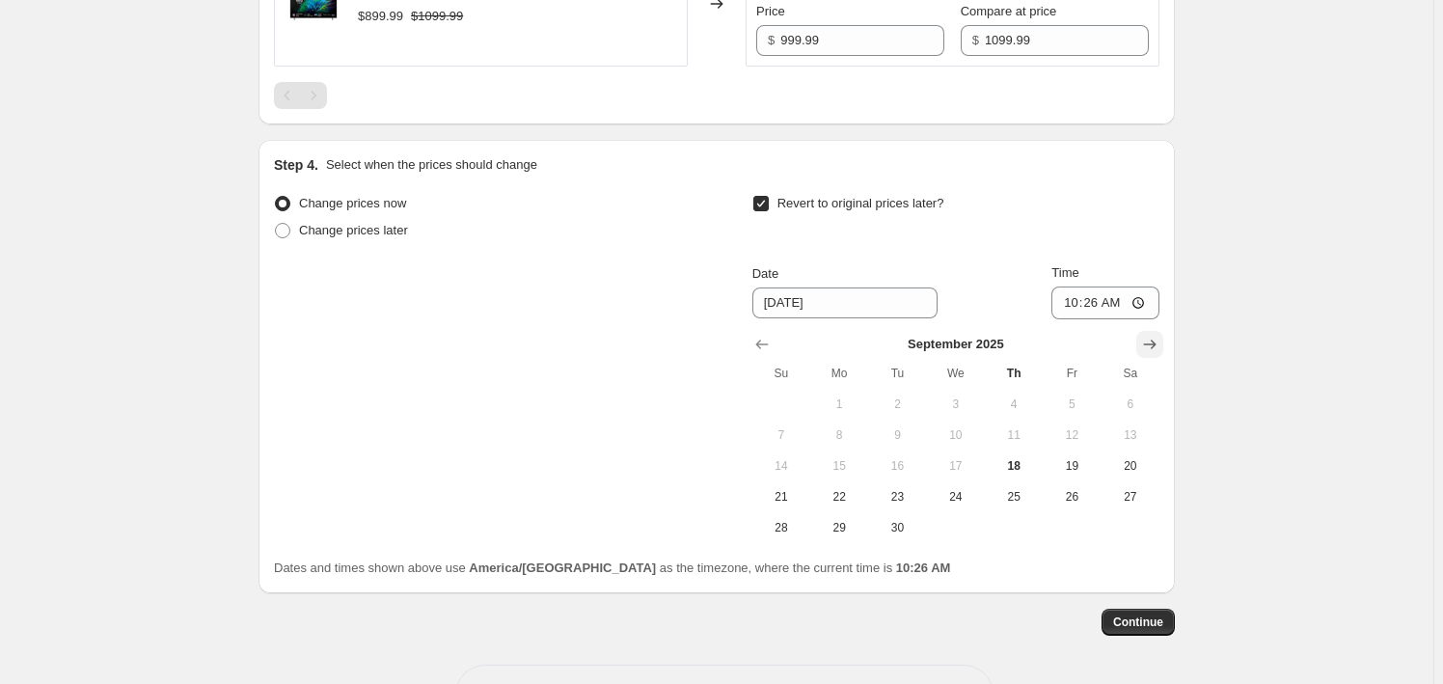
click at [1153, 340] on icon "Show next month, October 2025" at bounding box center [1149, 344] width 19 height 19
click at [1054, 298] on input "10:26" at bounding box center [1106, 303] width 108 height 33
type input "22:59"
click at [1155, 615] on span "Continue" at bounding box center [1138, 622] width 50 height 15
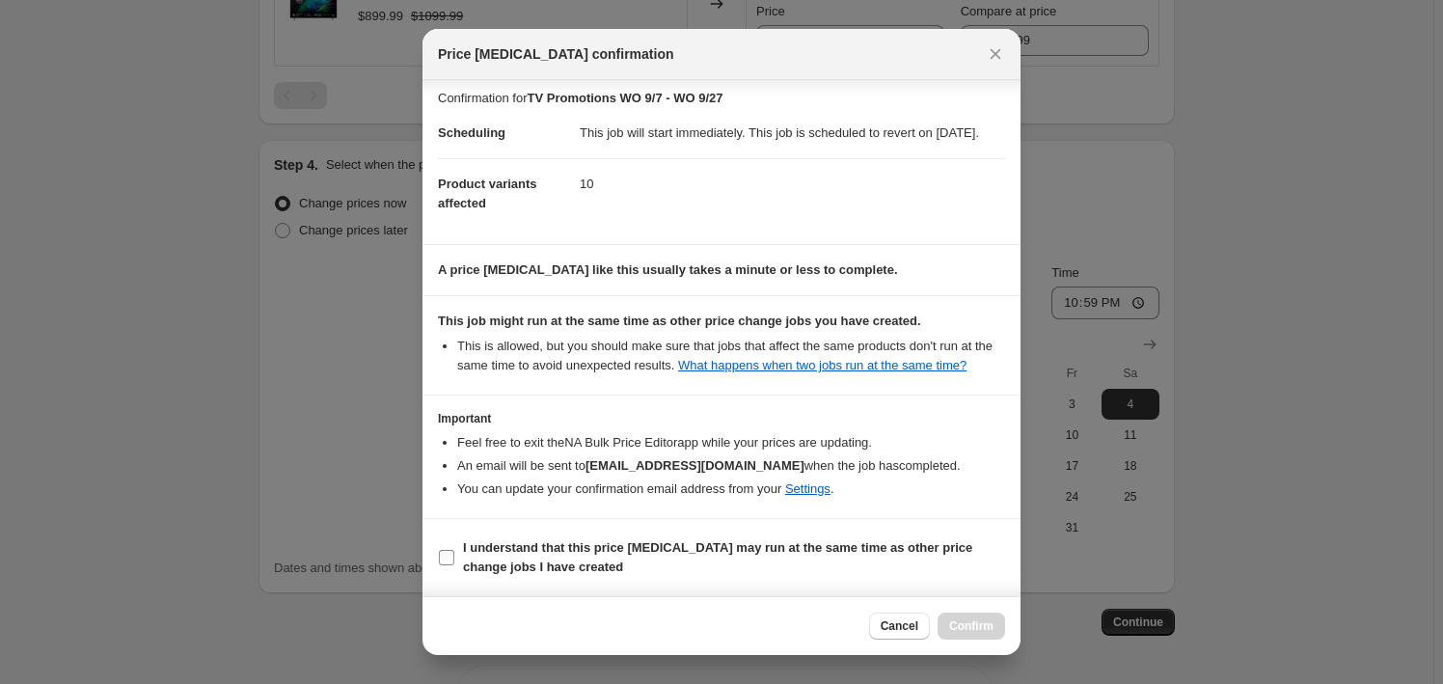
scroll to position [24, 0]
click at [457, 555] on label "I understand that this price [MEDICAL_DATA] may run at the same time as other p…" at bounding box center [721, 557] width 567 height 46
click at [454, 555] on input "I understand that this price [MEDICAL_DATA] may run at the same time as other p…" at bounding box center [446, 557] width 15 height 15
checkbox input "true"
click at [981, 628] on span "Confirm" at bounding box center [971, 625] width 44 height 15
